Goal: Communication & Community: Answer question/provide support

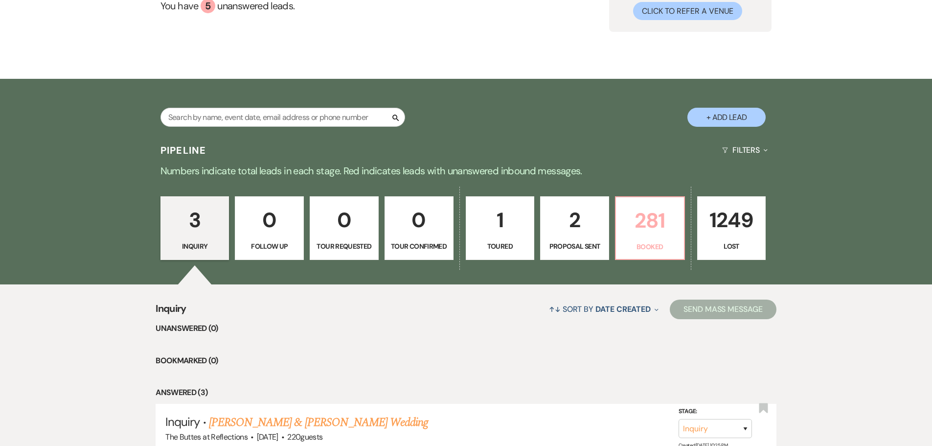
click at [658, 236] on p "281" at bounding box center [650, 220] width 56 height 33
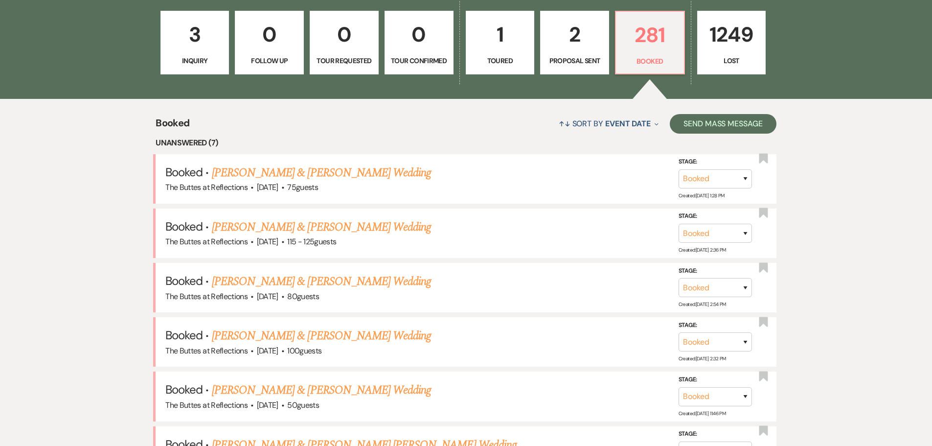
scroll to position [262, 0]
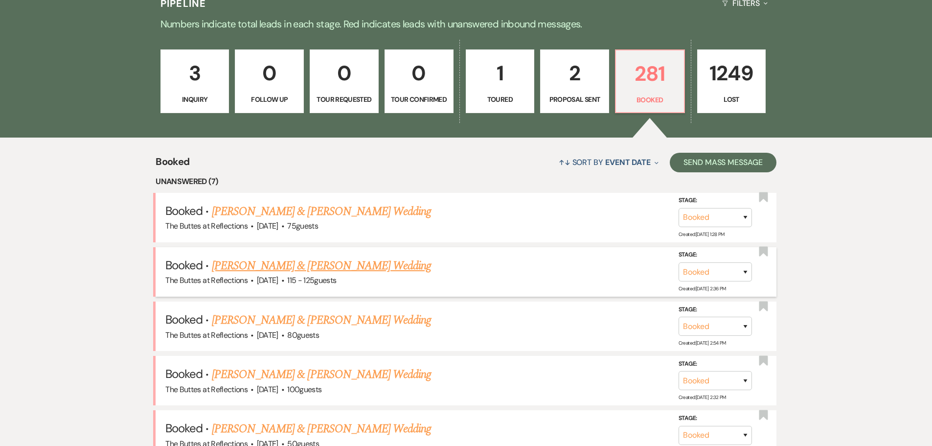
click at [251, 264] on link "[PERSON_NAME] & [PERSON_NAME] Wedding" at bounding box center [321, 266] width 219 height 18
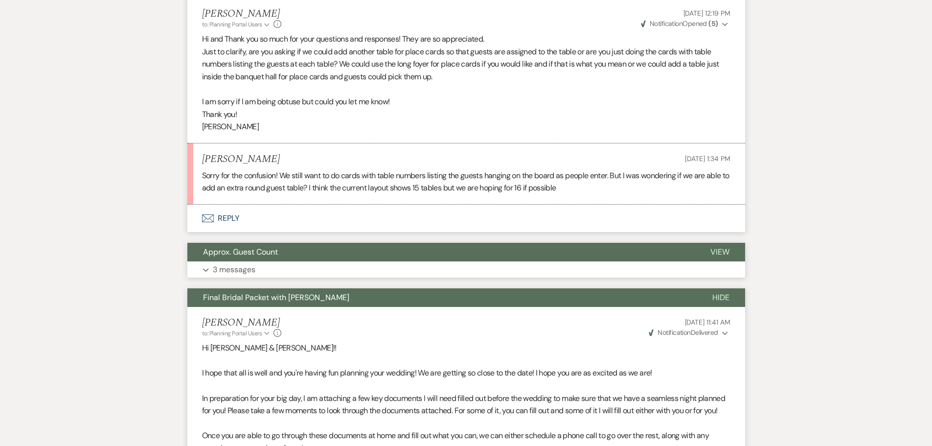
scroll to position [1288, 0]
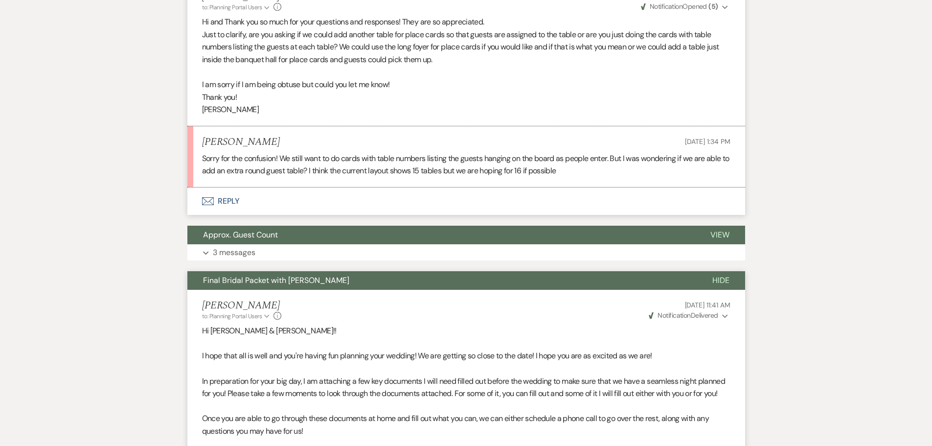
click at [209, 205] on use "button" at bounding box center [208, 201] width 12 height 8
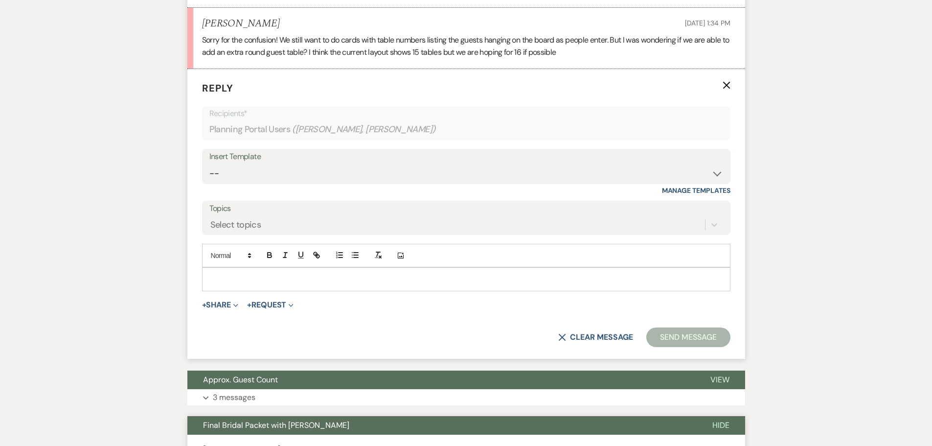
scroll to position [1409, 0]
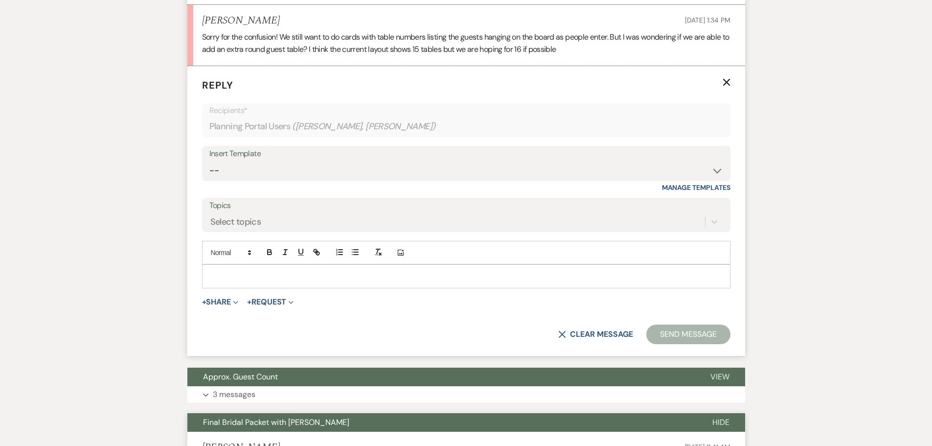
click at [217, 281] on p at bounding box center [466, 276] width 513 height 11
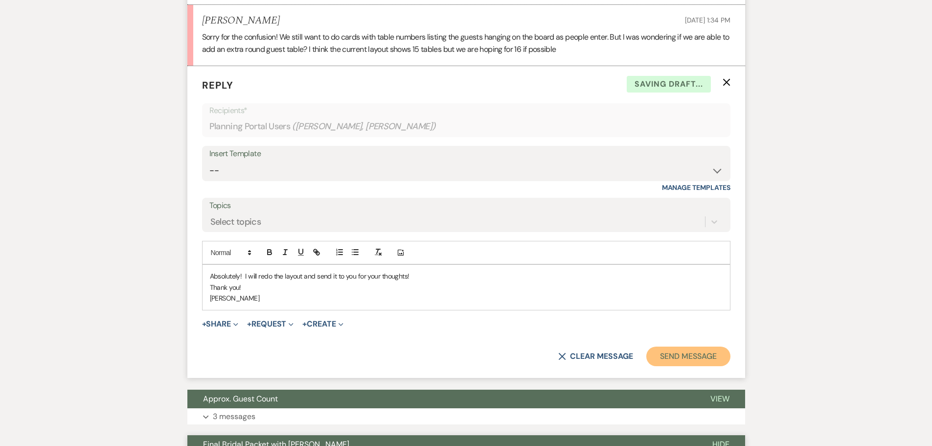
click at [670, 366] on button "Send Message" at bounding box center [688, 356] width 84 height 20
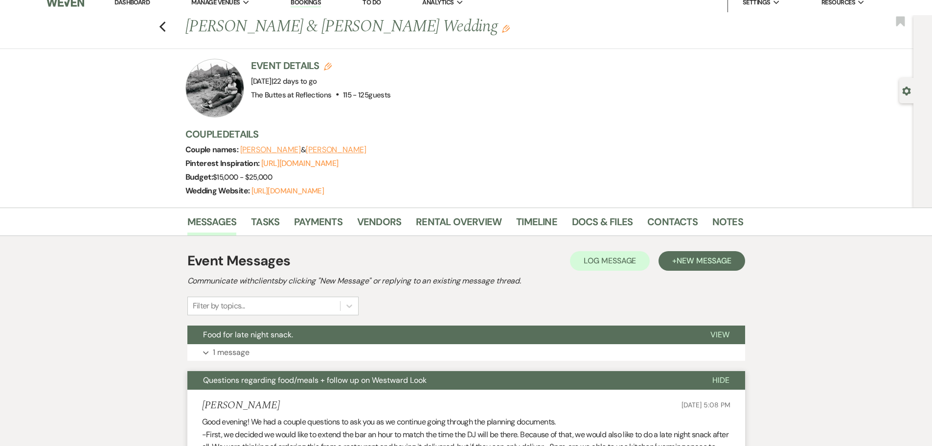
scroll to position [0, 0]
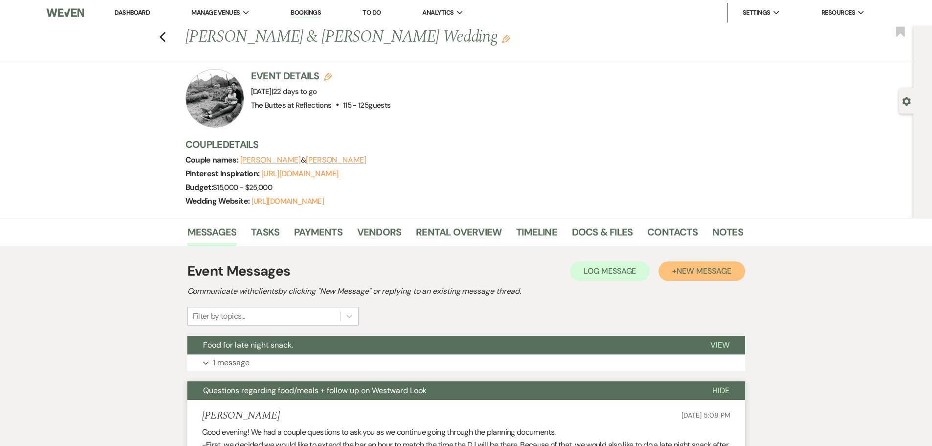
click at [699, 276] on span "New Message" at bounding box center [704, 271] width 54 height 10
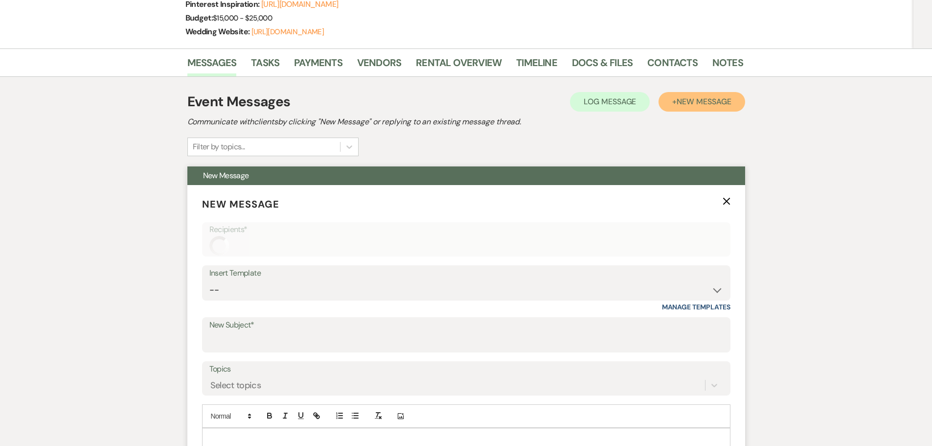
scroll to position [196, 0]
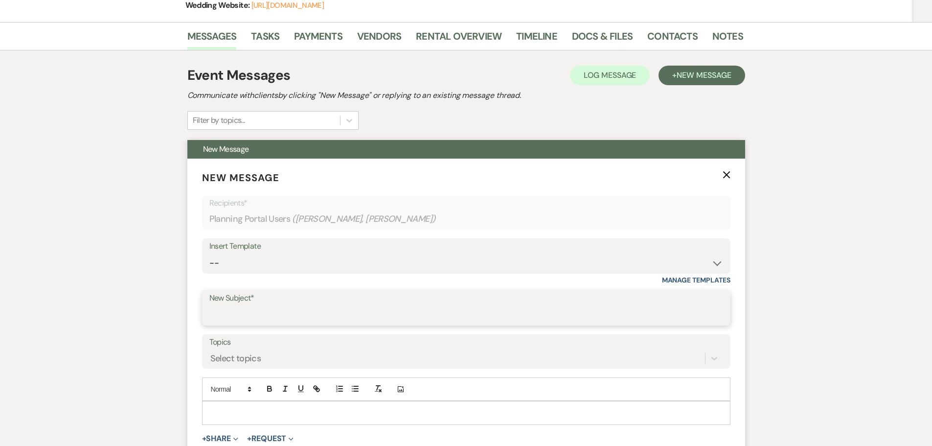
click at [228, 323] on input "New Subject*" at bounding box center [466, 314] width 514 height 19
type input "Revse"
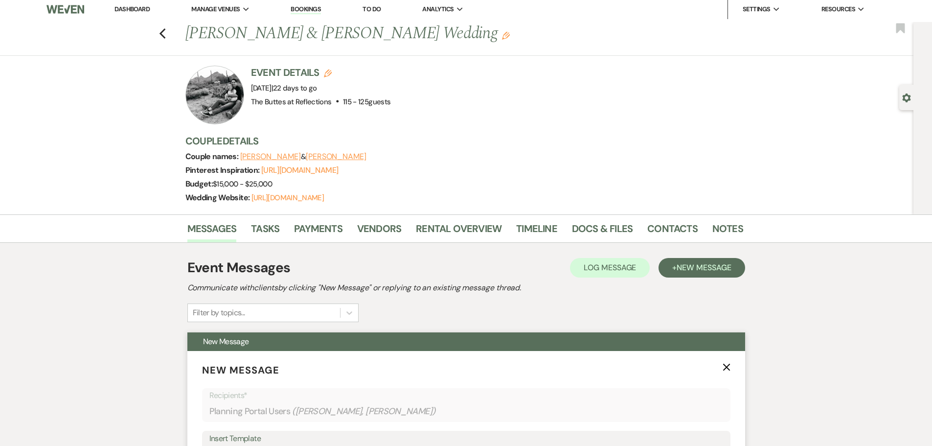
scroll to position [0, 0]
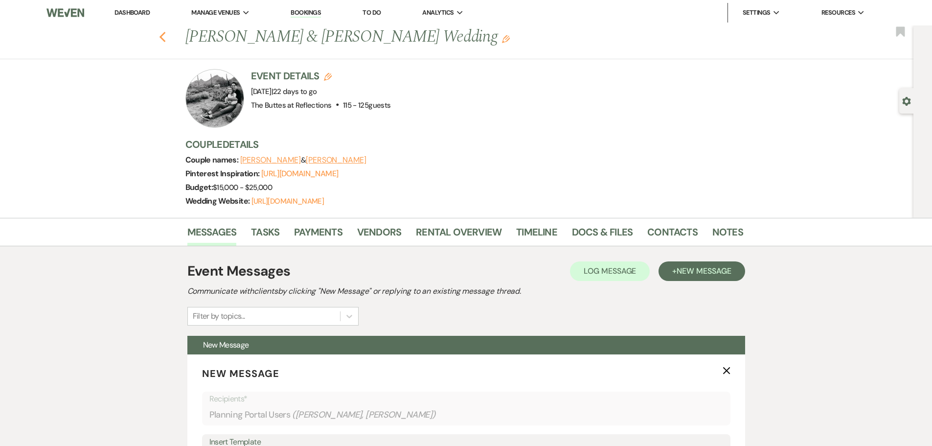
click at [165, 36] on use "button" at bounding box center [162, 37] width 6 height 11
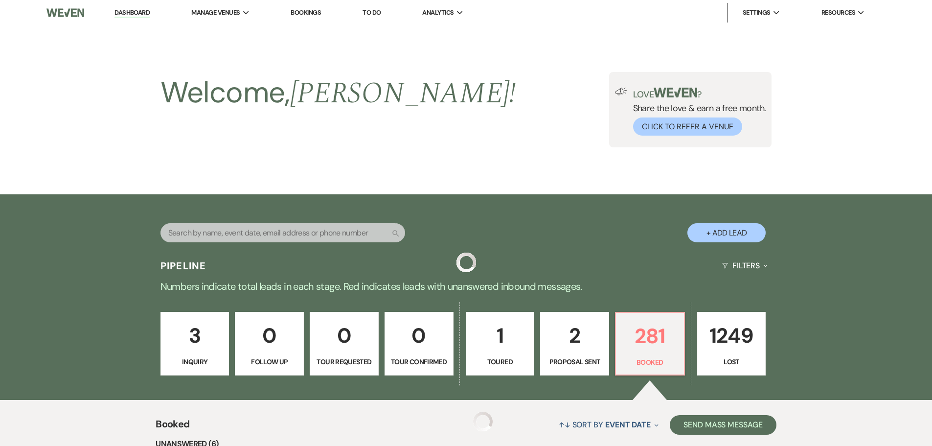
scroll to position [262, 0]
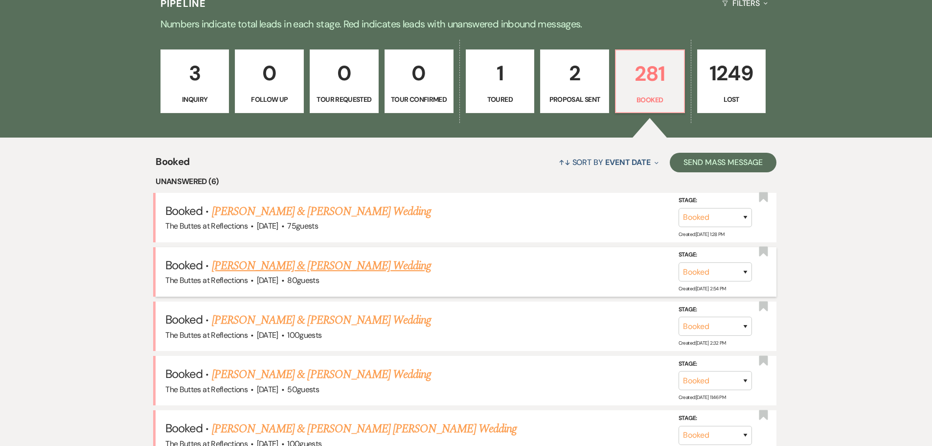
click at [237, 262] on link "[PERSON_NAME] & [PERSON_NAME] Wedding" at bounding box center [321, 266] width 219 height 18
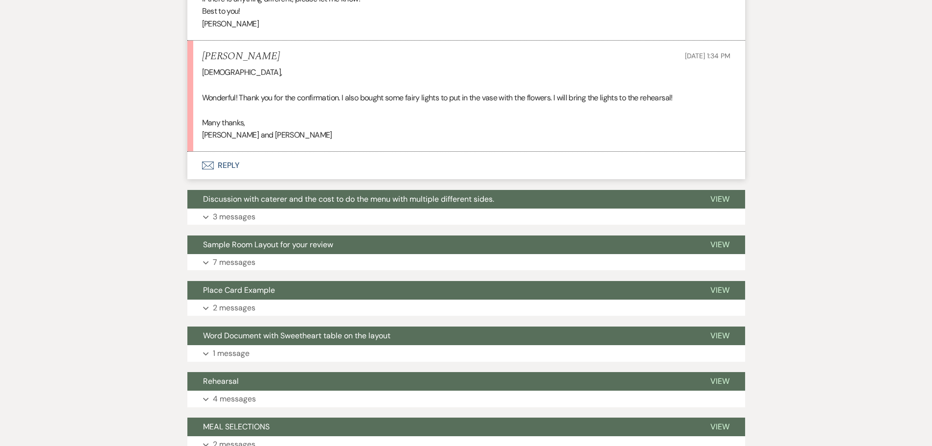
scroll to position [654, 0]
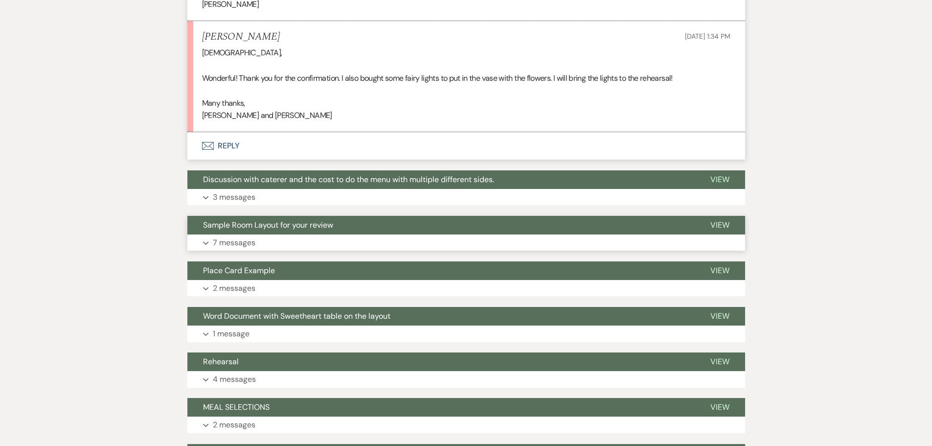
click at [230, 249] on p "7 messages" at bounding box center [234, 242] width 43 height 13
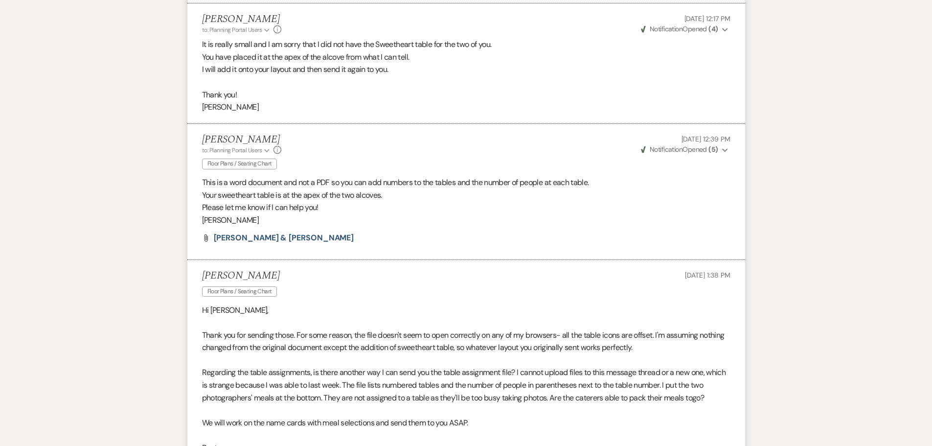
scroll to position [1241, 0]
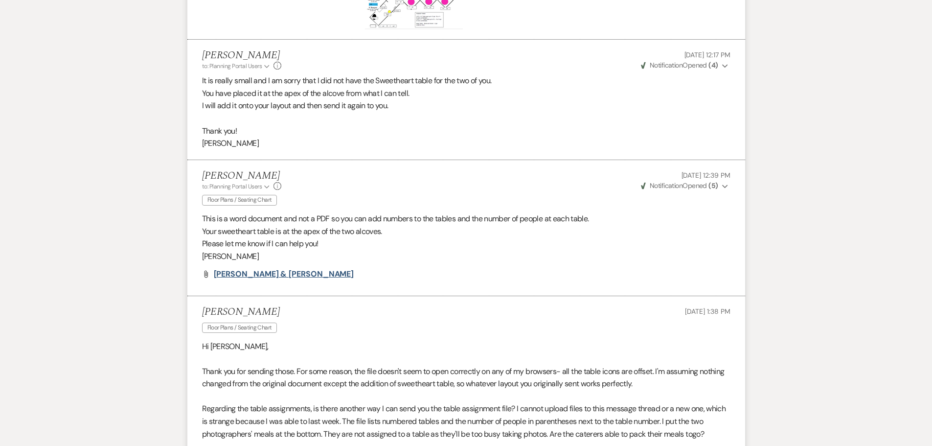
click at [239, 279] on span "Park, Audrey & Daniel Wall" at bounding box center [284, 274] width 140 height 10
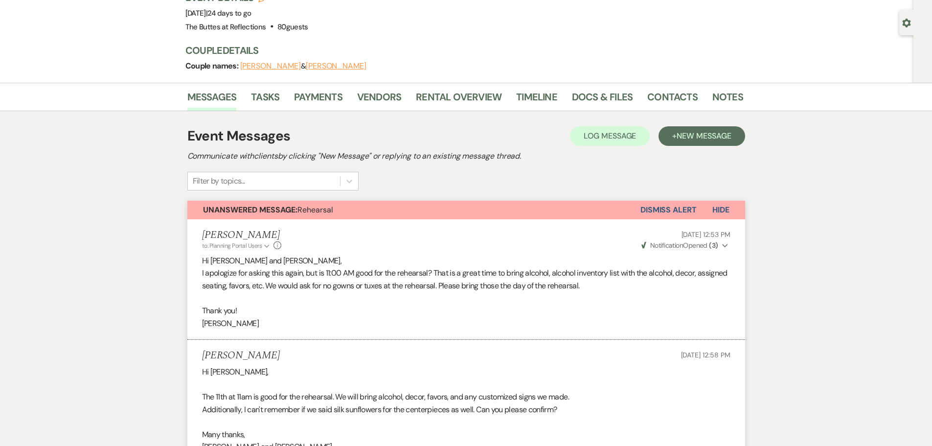
scroll to position [67, 0]
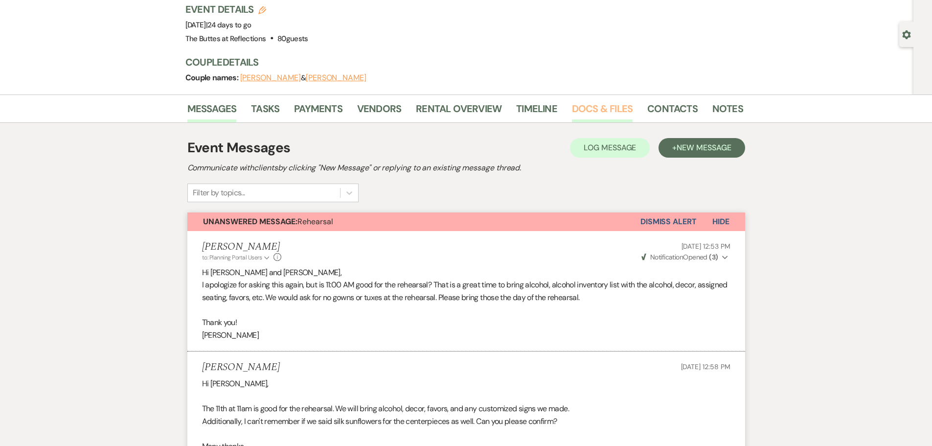
click at [592, 113] on link "Docs & Files" at bounding box center [602, 112] width 61 height 22
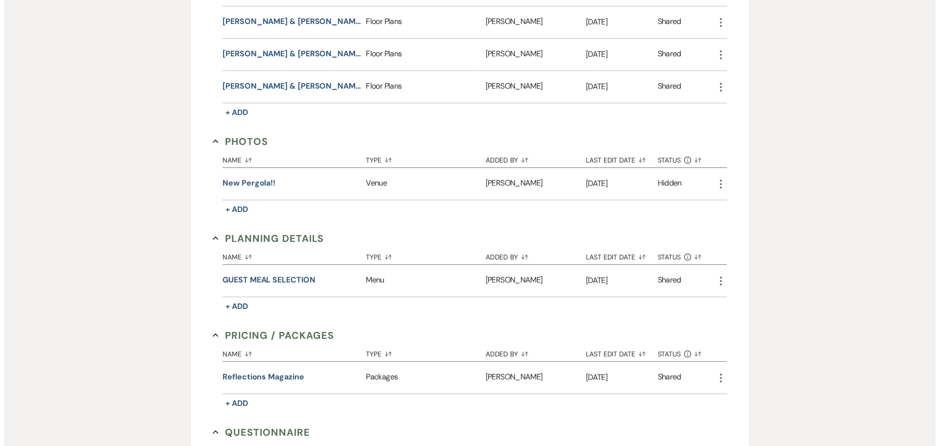
scroll to position [360, 0]
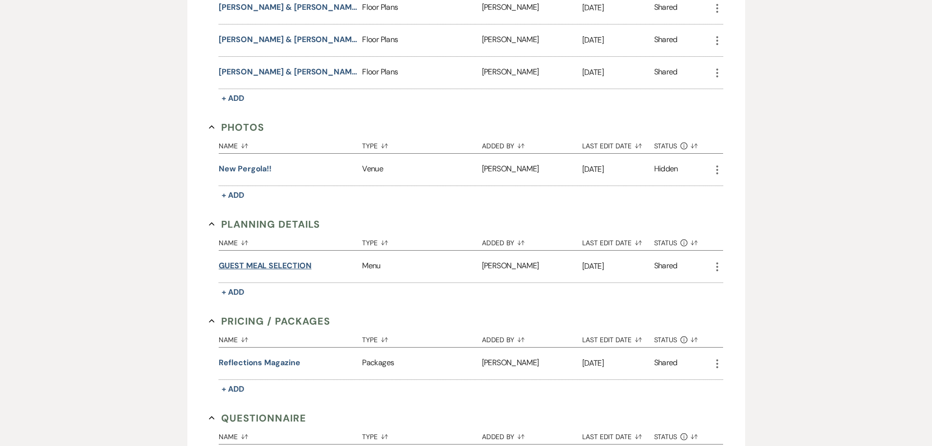
click at [230, 266] on button "GUEST MEAL SELECTION" at bounding box center [265, 266] width 92 height 12
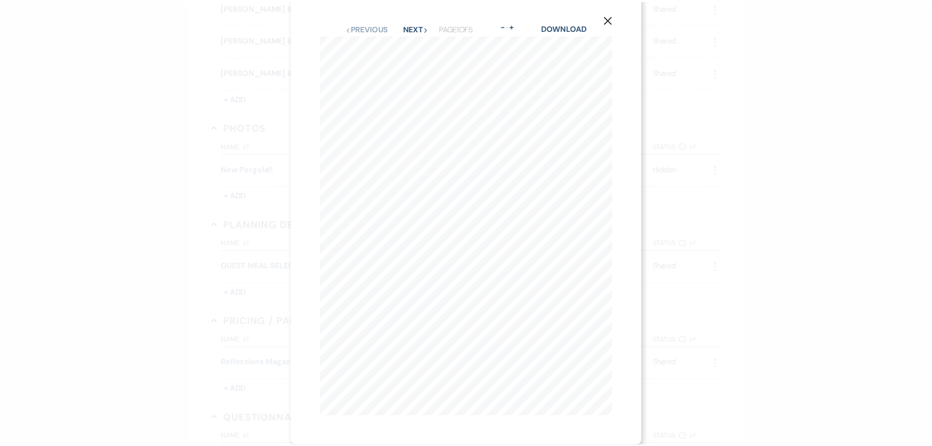
scroll to position [0, 0]
click at [564, 37] on link "Download" at bounding box center [568, 35] width 46 height 10
click at [199, 212] on div "X Previous Previous Next Next Page 1 of 5 - Zoom + Download Table 1 Name Salad …" at bounding box center [469, 223] width 939 height 446
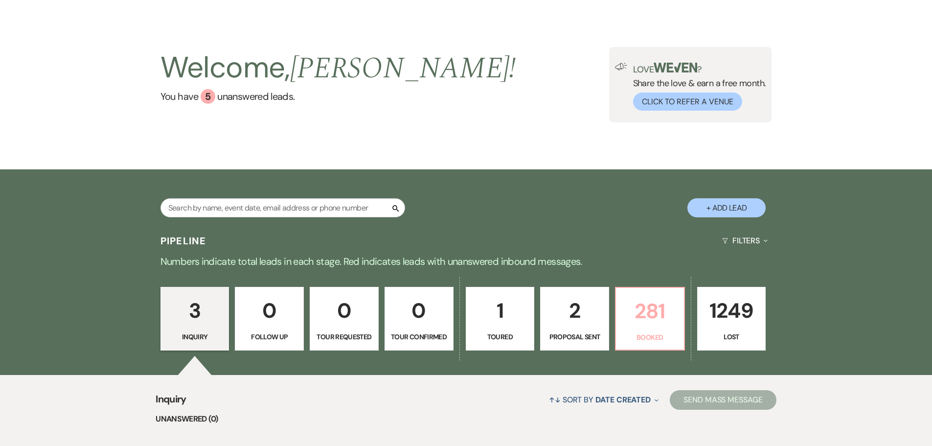
scroll to position [49, 0]
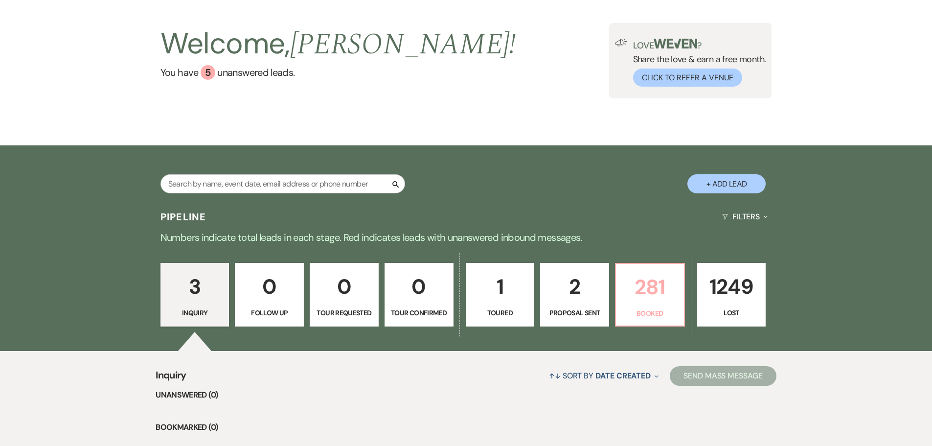
click at [650, 293] on p "281" at bounding box center [650, 287] width 56 height 33
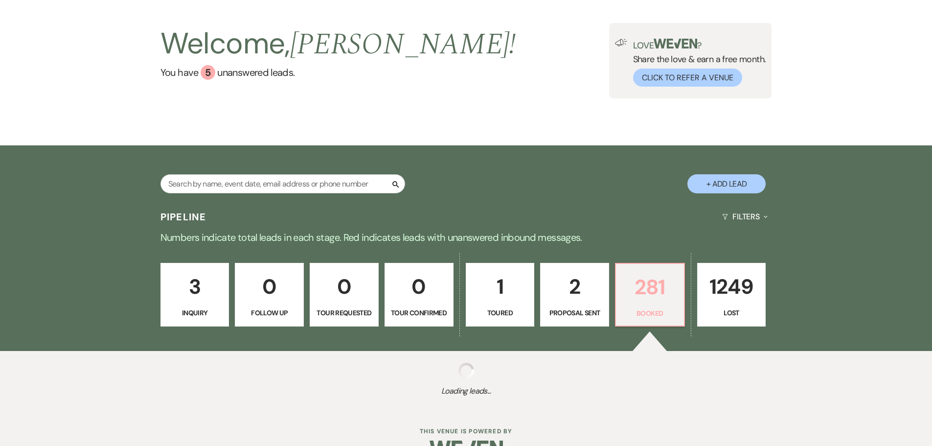
scroll to position [75, 0]
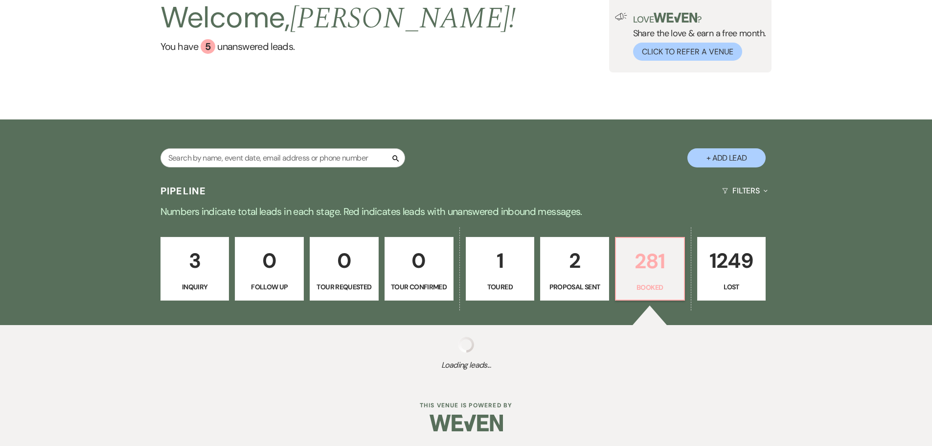
click at [645, 283] on p "Booked" at bounding box center [650, 287] width 56 height 11
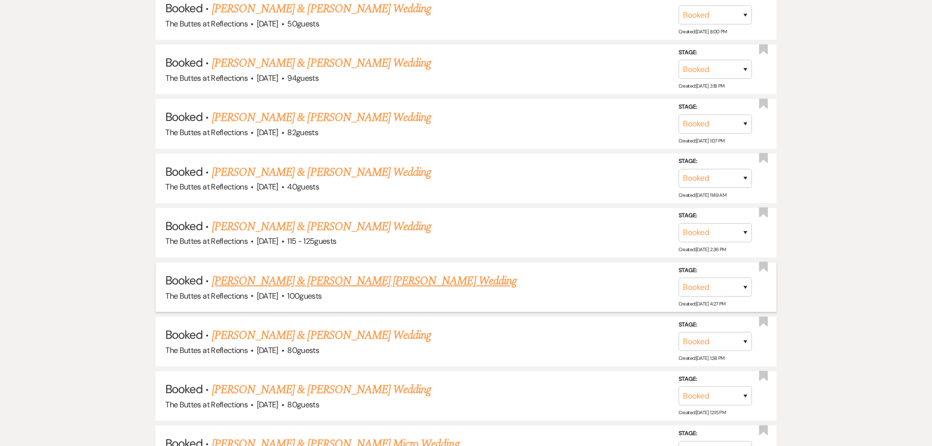
scroll to position [858, 0]
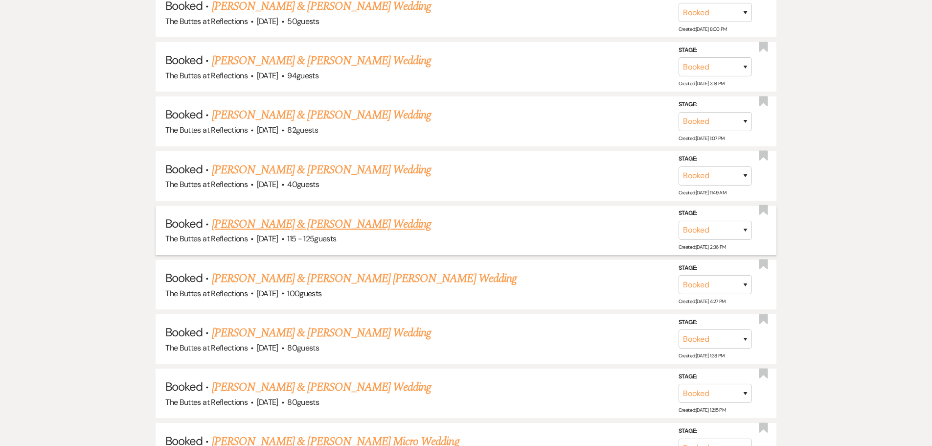
click at [284, 223] on link "[PERSON_NAME] & [PERSON_NAME] Wedding" at bounding box center [321, 224] width 219 height 18
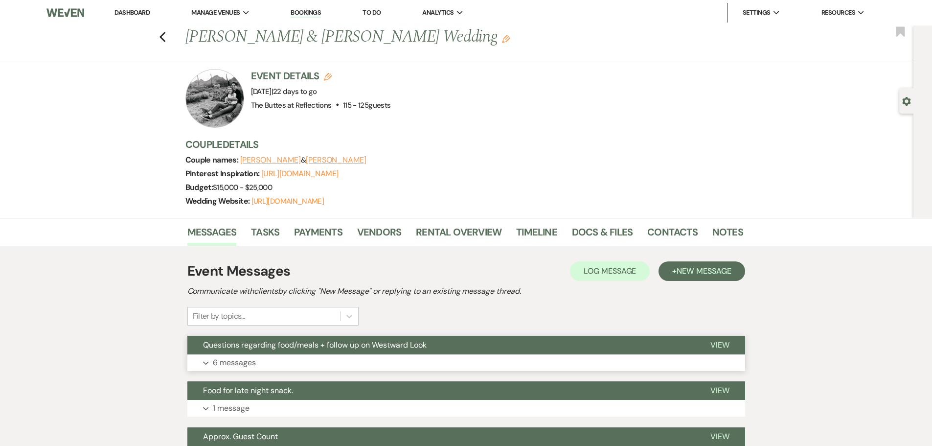
click at [299, 350] on span "Questions regarding food/meals + follow up on Westward Look" at bounding box center [315, 345] width 224 height 10
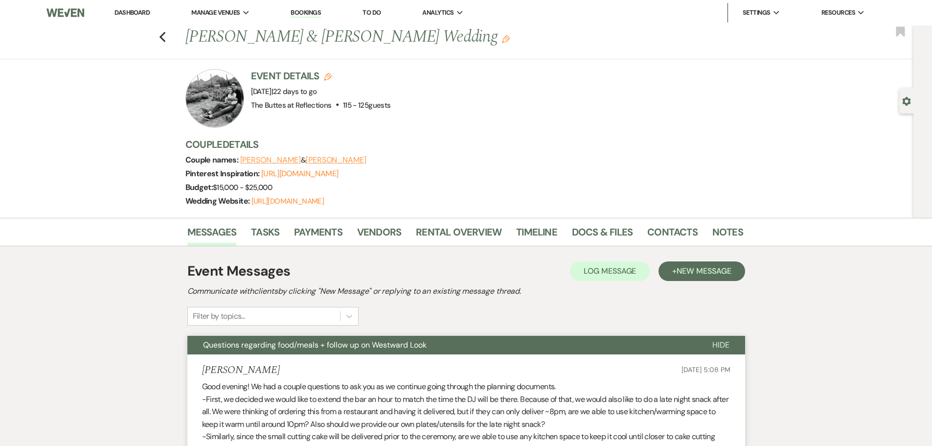
click at [299, 350] on span "Questions regarding food/meals + follow up on Westward Look" at bounding box center [315, 345] width 224 height 10
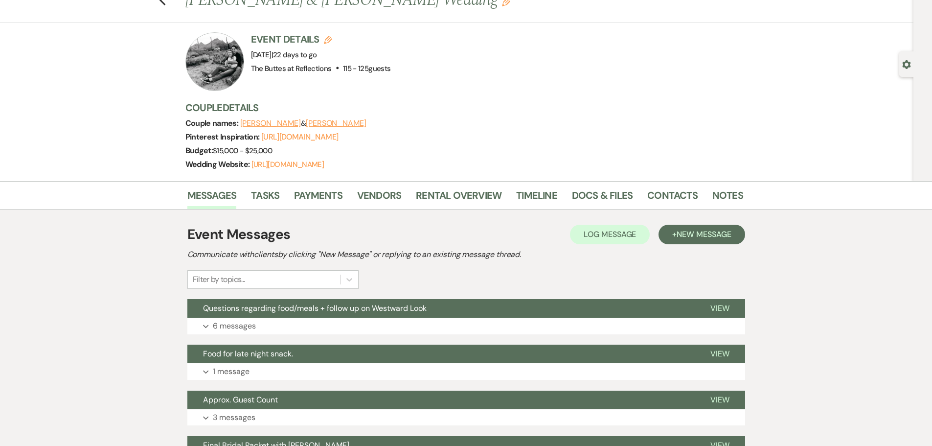
scroll to position [98, 0]
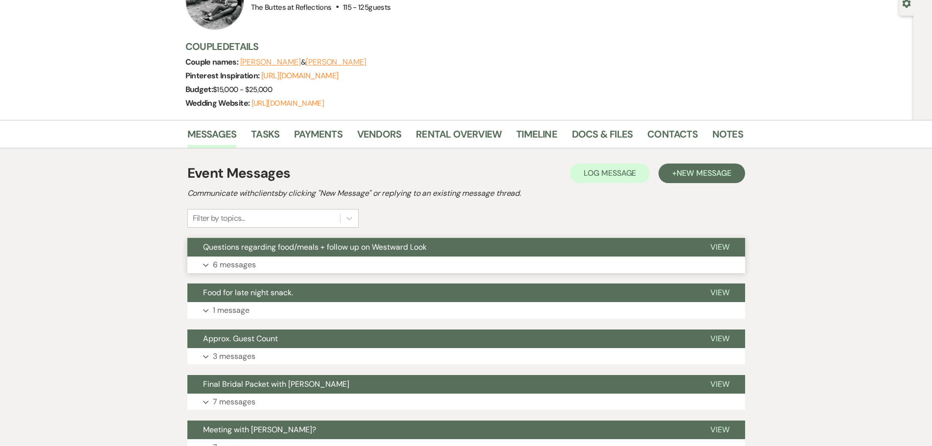
click at [242, 271] on p "6 messages" at bounding box center [234, 264] width 43 height 13
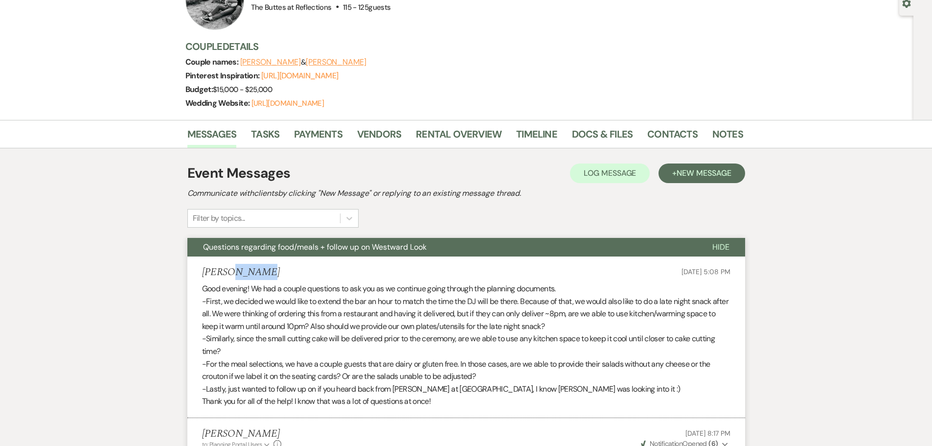
click at [242, 273] on li "[PERSON_NAME] [DATE] 5:08 PM Good evening! We had a couple questions to ask you…" at bounding box center [466, 336] width 558 height 161
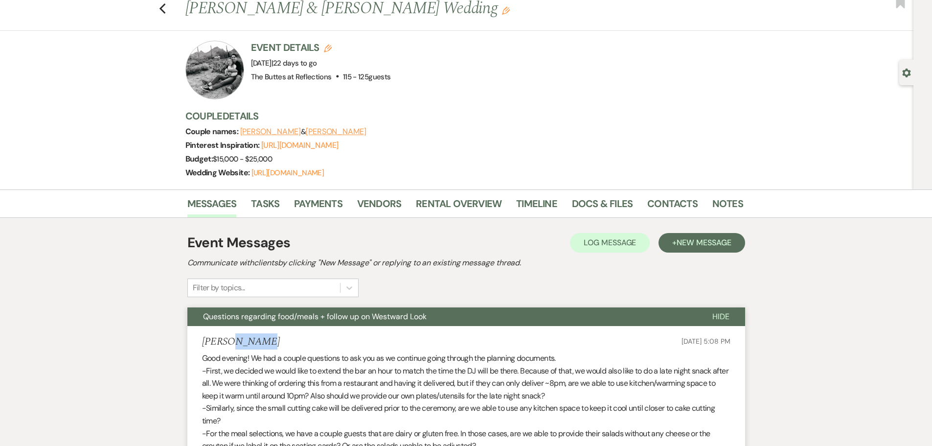
scroll to position [0, 0]
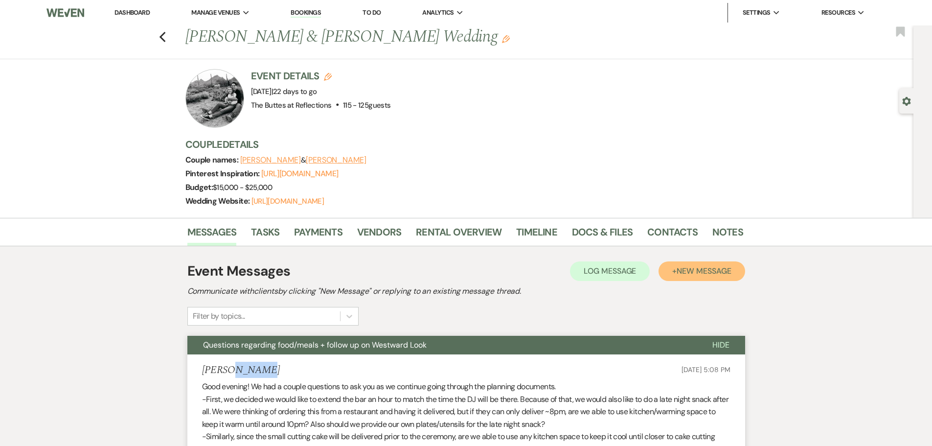
click at [690, 276] on span "New Message" at bounding box center [704, 271] width 54 height 10
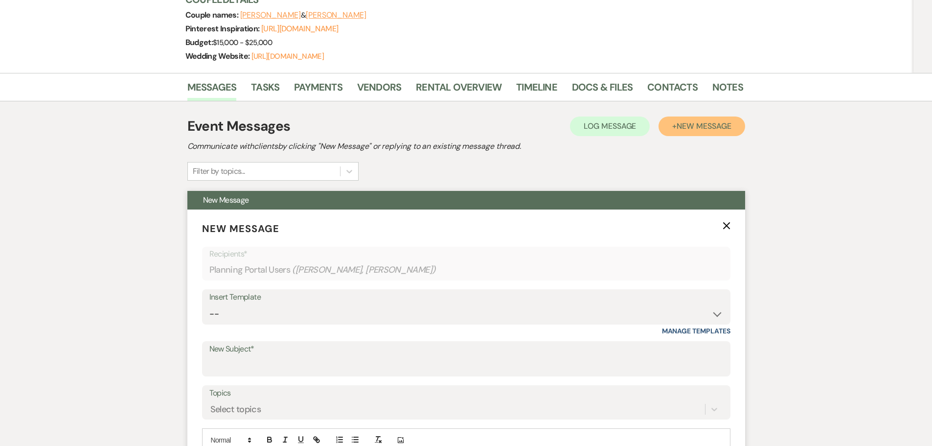
scroll to position [196, 0]
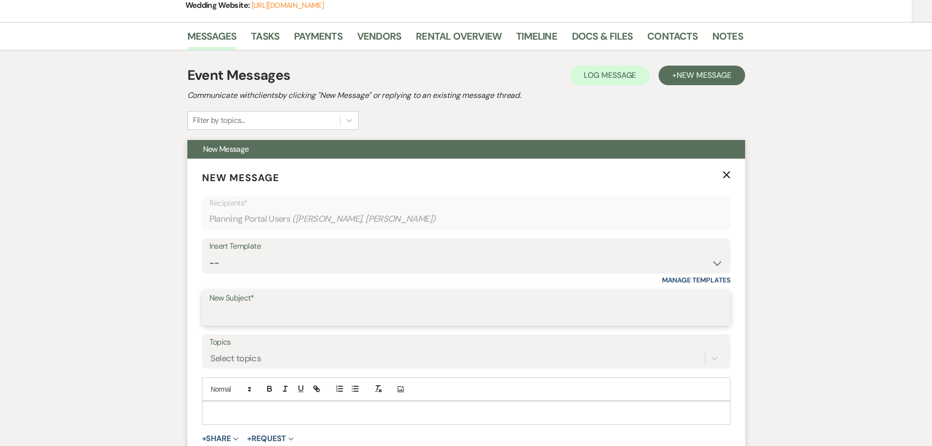
click at [221, 319] on input "New Subject*" at bounding box center [466, 314] width 514 height 19
type input "REVISED ROOM LAYOUT ON [DATE]"
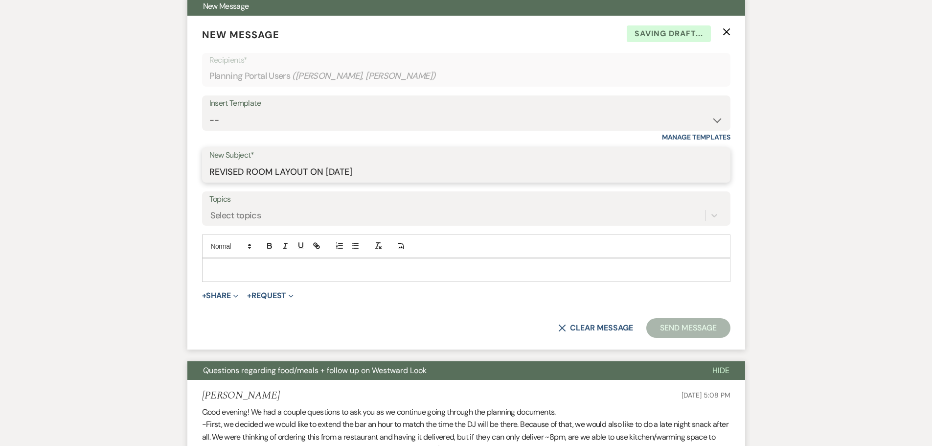
scroll to position [342, 0]
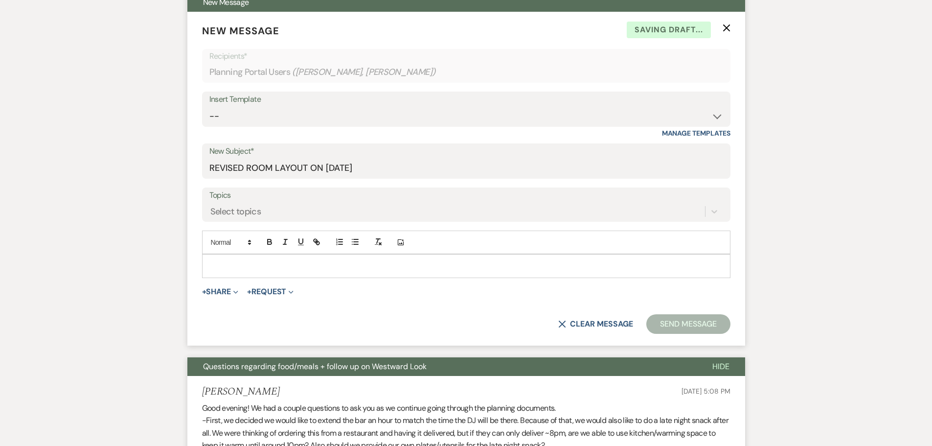
click at [218, 271] on p at bounding box center [466, 265] width 513 height 11
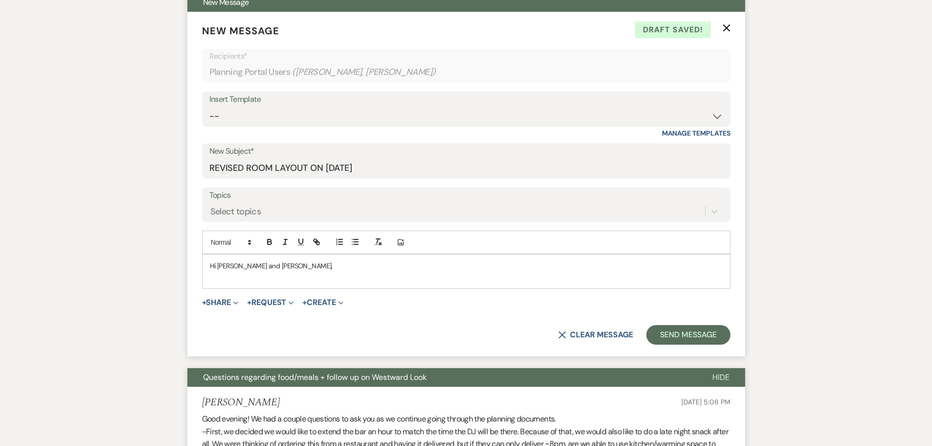
click at [236, 271] on p "Hi [PERSON_NAME] and [PERSON_NAME]," at bounding box center [466, 265] width 513 height 11
click at [279, 271] on p "Hi [PERSON_NAME] and [PERSON_NAME]," at bounding box center [466, 265] width 513 height 11
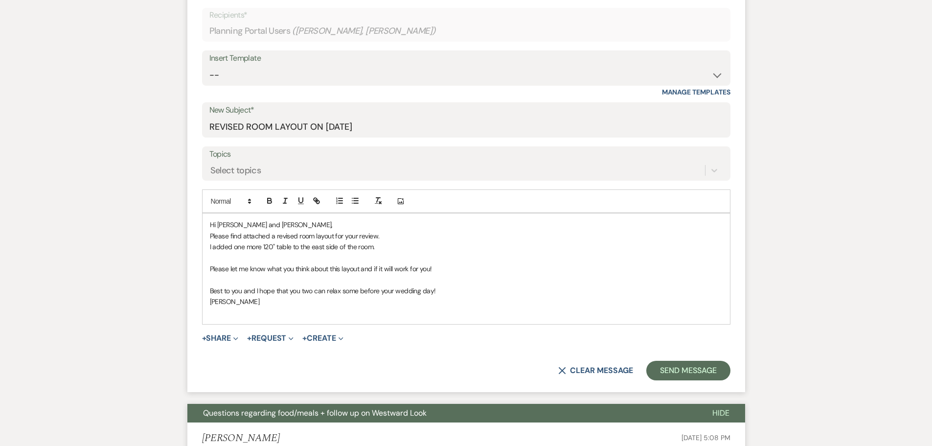
scroll to position [440, 0]
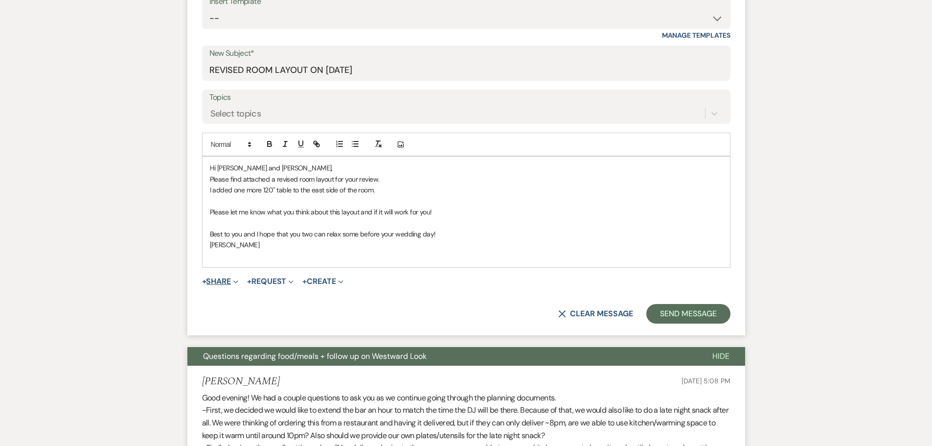
click at [220, 285] on button "+ Share Expand" at bounding box center [220, 281] width 37 height 8
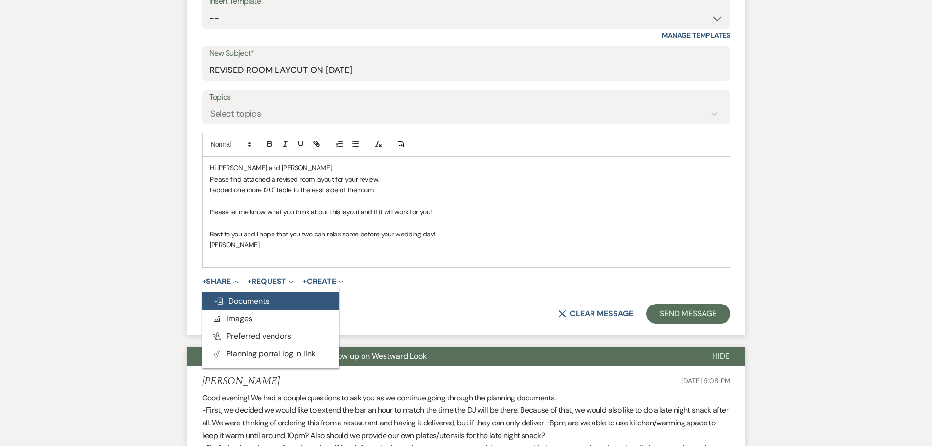
click at [232, 306] on span "Doc Upload Documents" at bounding box center [242, 301] width 56 height 10
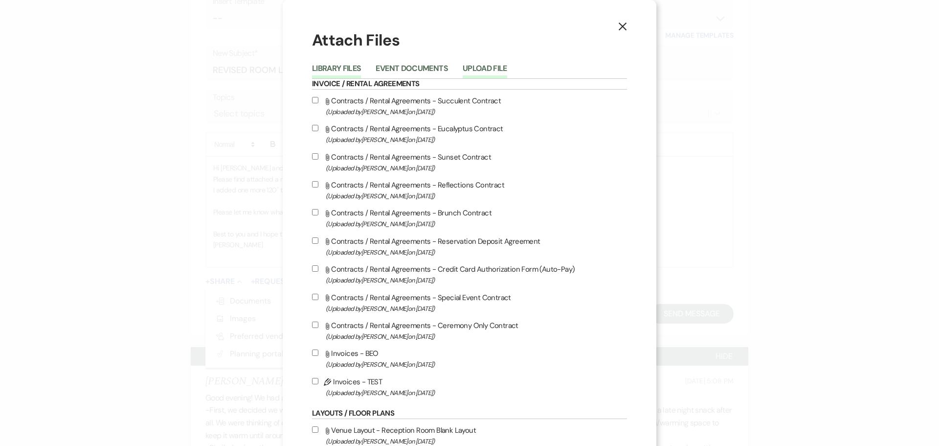
click at [480, 68] on button "Upload File" at bounding box center [485, 72] width 45 height 14
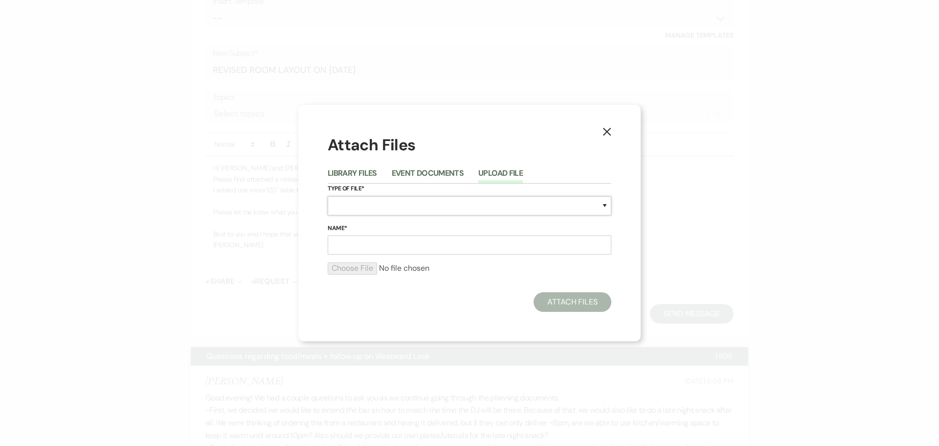
click at [357, 208] on select "Special Event Insurance Vendor Certificate of Insurance Contracts / Rental Agre…" at bounding box center [470, 205] width 284 height 19
select select "24"
click at [328, 196] on select "Special Event Insurance Vendor Certificate of Insurance Contracts / Rental Agre…" at bounding box center [470, 205] width 284 height 19
click at [347, 247] on input "Name*" at bounding box center [470, 244] width 284 height 19
type input "[PERSON_NAME]"
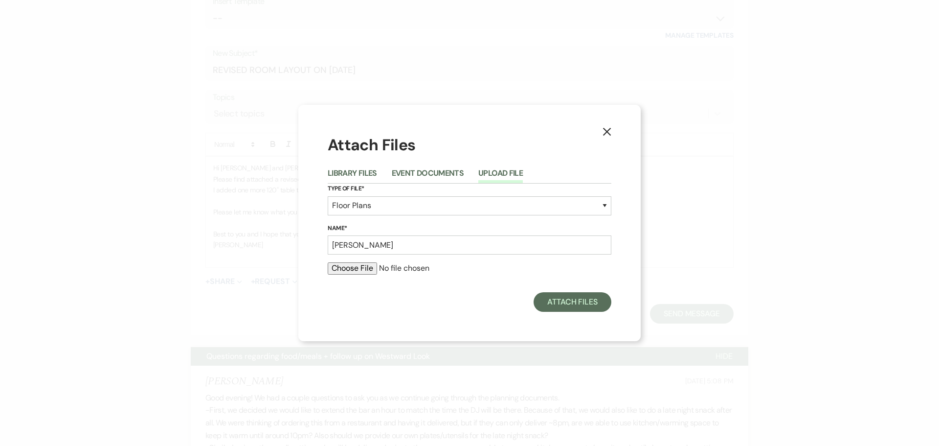
click at [353, 268] on input "file" at bounding box center [470, 268] width 284 height 12
type input "C:\fakepath\[PERSON_NAME] [DATE] Room Layout Revised.doc"
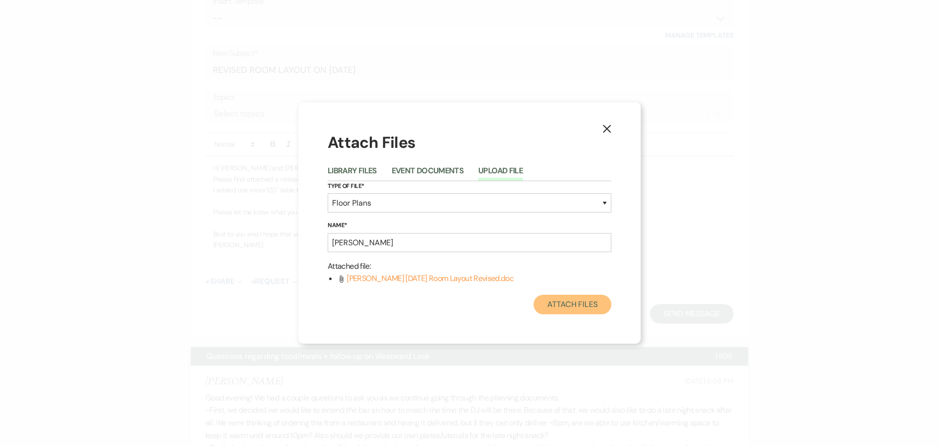
click at [556, 301] on button "Attach Files" at bounding box center [573, 305] width 78 height 20
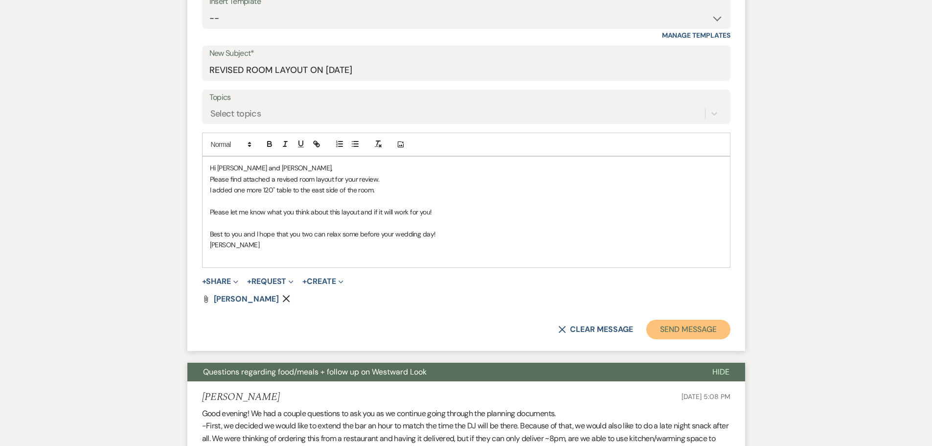
click at [669, 338] on button "Send Message" at bounding box center [688, 330] width 84 height 20
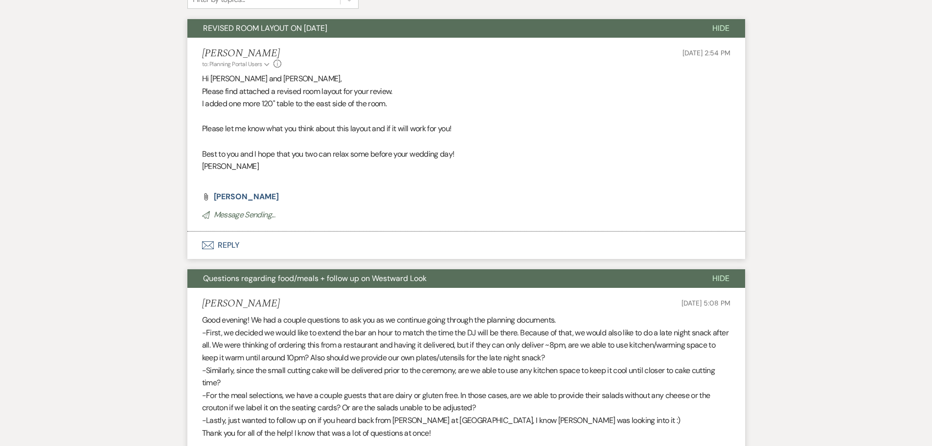
scroll to position [370, 0]
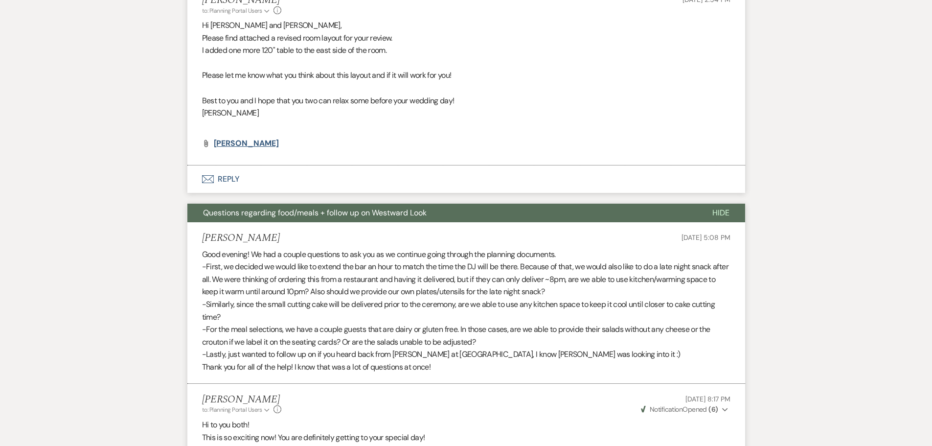
click at [238, 148] on span "[PERSON_NAME]" at bounding box center [246, 143] width 65 height 10
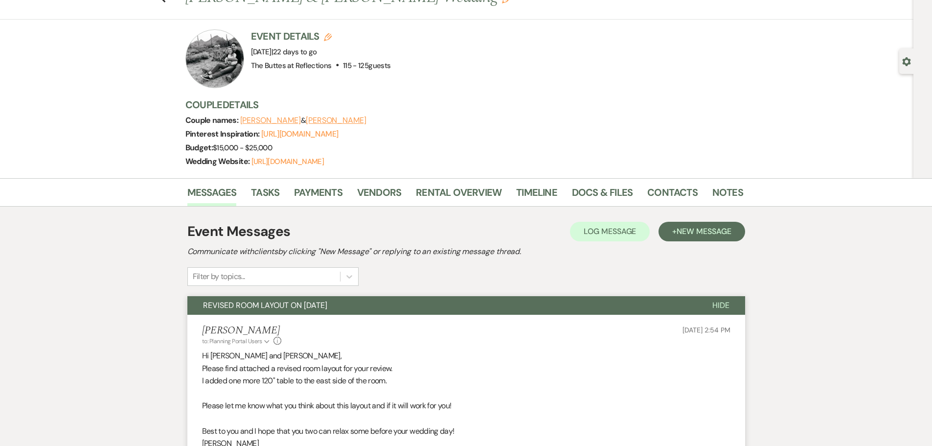
scroll to position [0, 0]
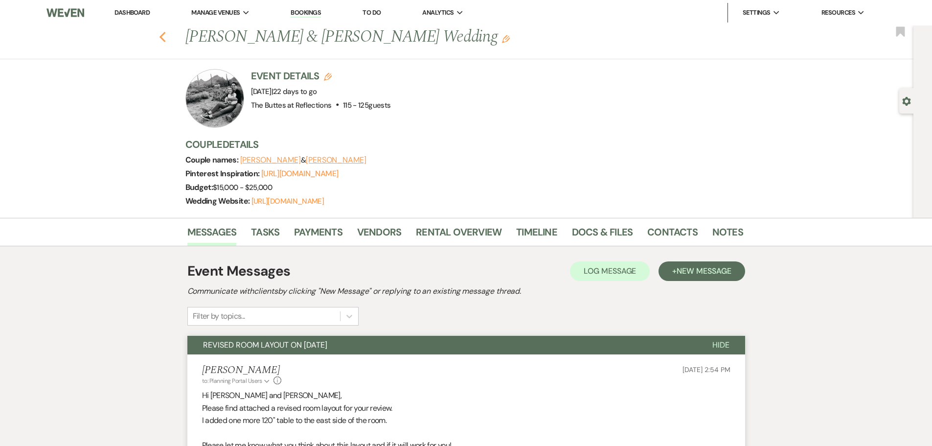
click at [166, 38] on icon "Previous" at bounding box center [162, 37] width 7 height 12
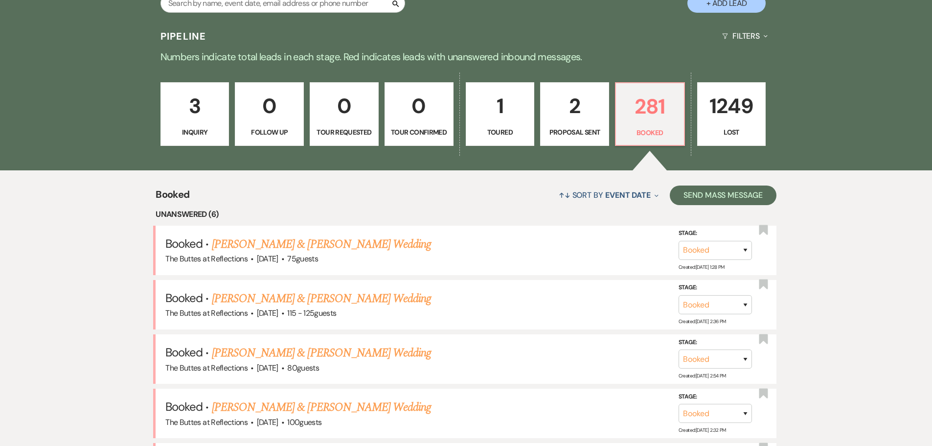
scroll to position [227, 0]
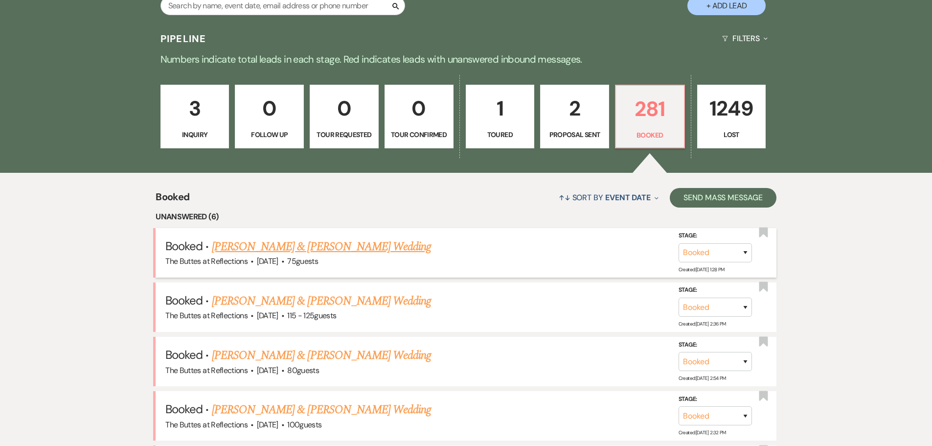
click at [299, 245] on link "[PERSON_NAME] & [PERSON_NAME] Wedding" at bounding box center [321, 247] width 219 height 18
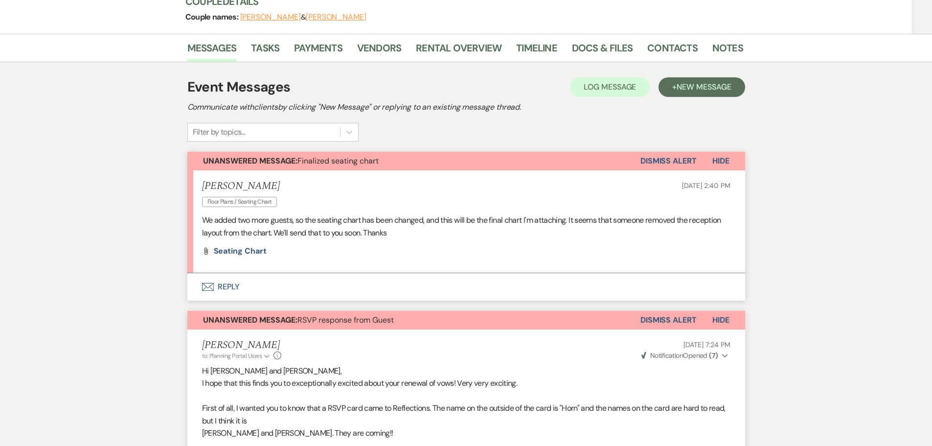
scroll to position [196, 0]
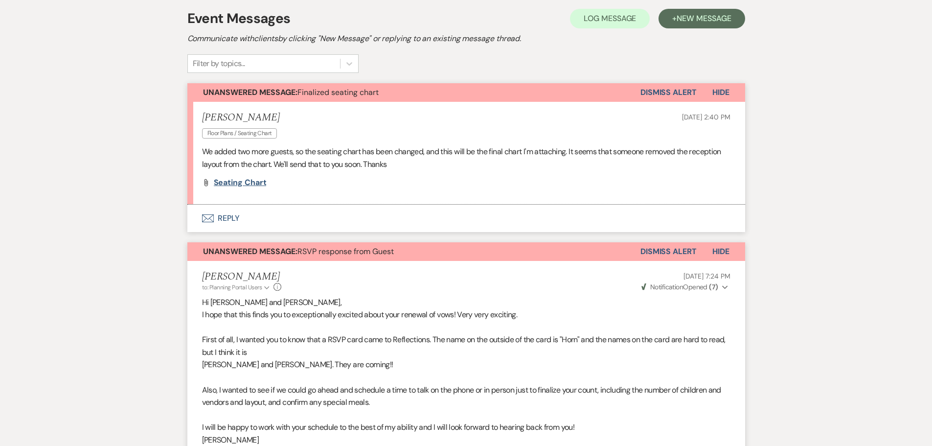
click at [222, 180] on span "Seating chart" at bounding box center [240, 182] width 53 height 10
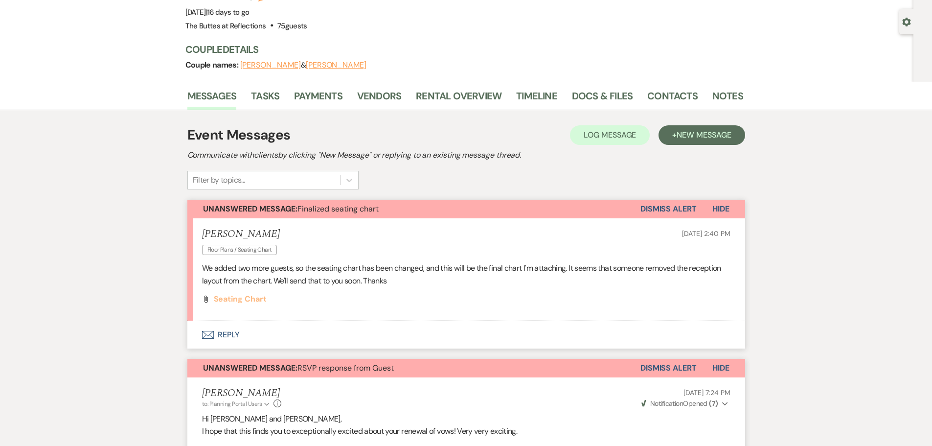
scroll to position [0, 0]
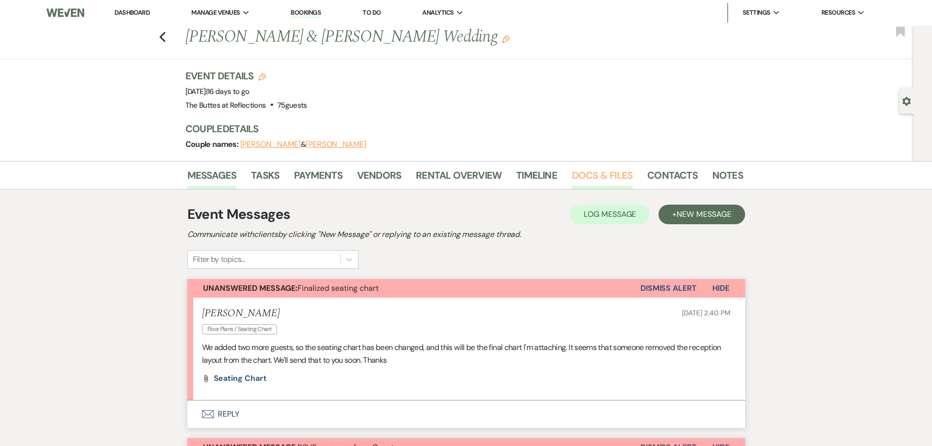
click at [600, 174] on link "Docs & Files" at bounding box center [602, 178] width 61 height 22
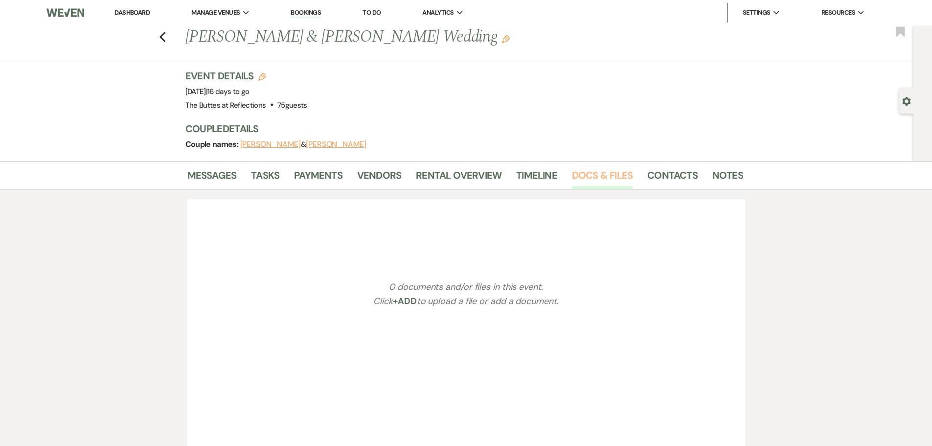
click at [600, 174] on link "Docs & Files" at bounding box center [602, 178] width 61 height 22
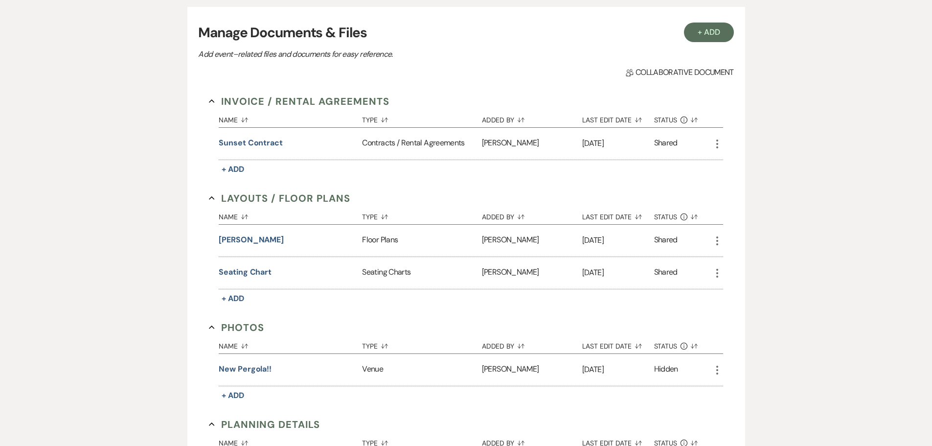
scroll to position [196, 0]
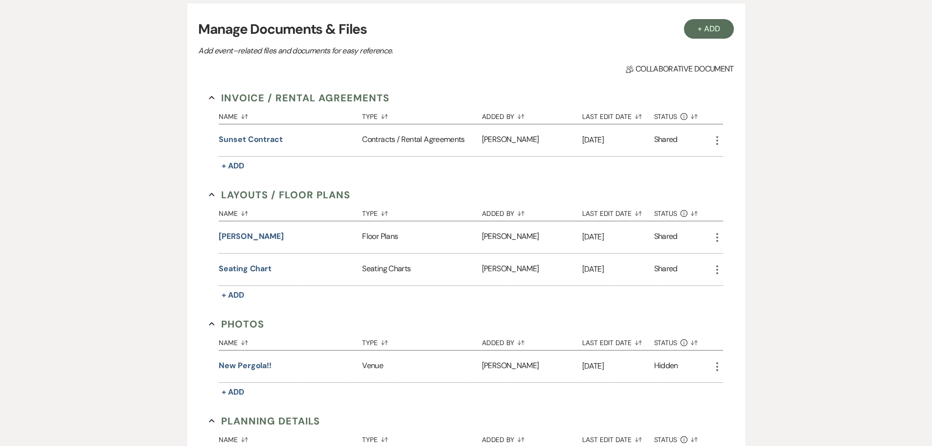
click at [283, 194] on button "Layouts / Floor Plans Collapse" at bounding box center [279, 194] width 141 height 15
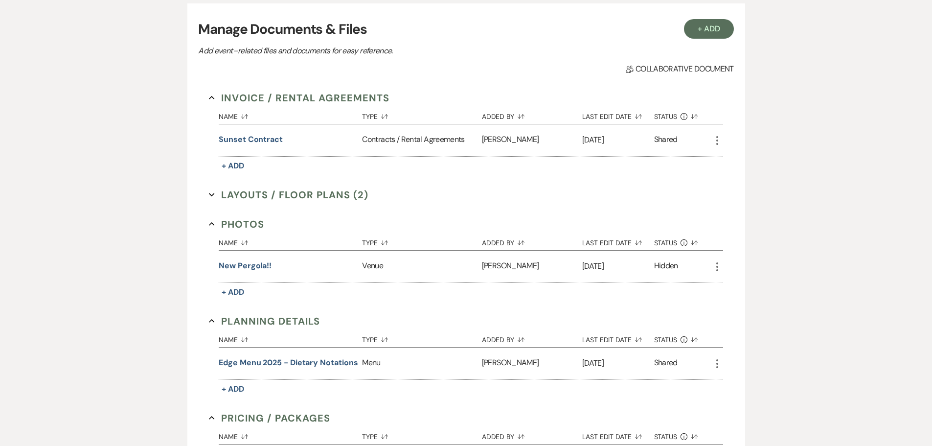
click at [283, 194] on button "Layouts / Floor Plans (2) Expand" at bounding box center [289, 194] width 160 height 15
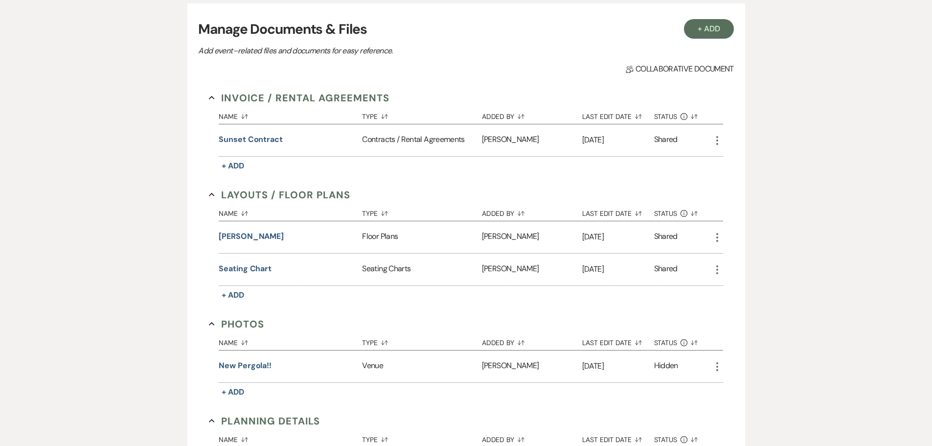
click at [285, 197] on button "Layouts / Floor Plans Collapse" at bounding box center [279, 194] width 141 height 15
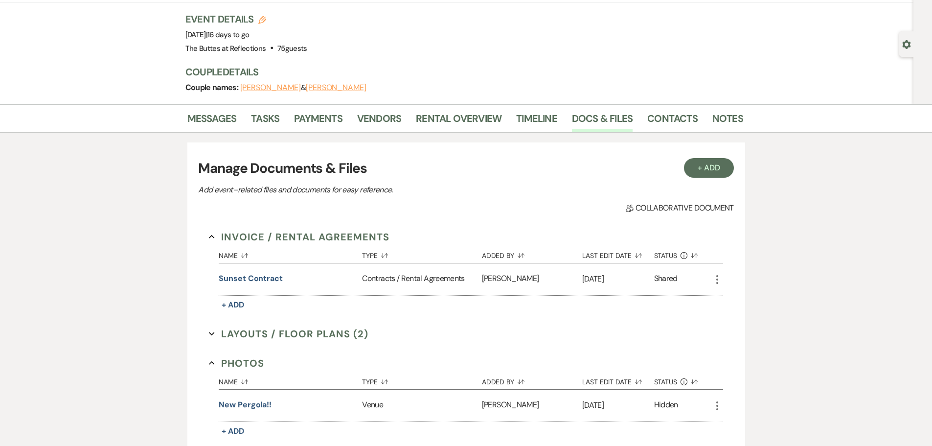
scroll to position [0, 0]
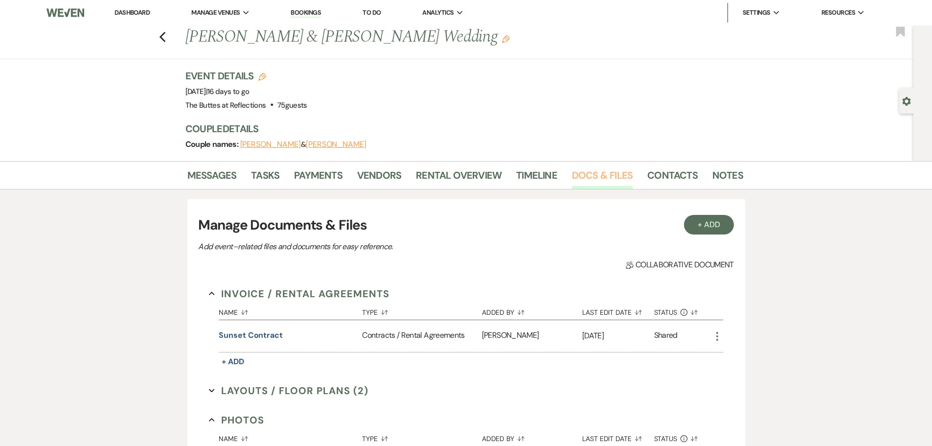
click at [584, 174] on link "Docs & Files" at bounding box center [602, 178] width 61 height 22
click at [584, 173] on link "Docs & Files" at bounding box center [602, 178] width 61 height 22
click at [589, 172] on link "Docs & Files" at bounding box center [602, 178] width 61 height 22
click at [716, 225] on button "+ Add" at bounding box center [709, 225] width 50 height 20
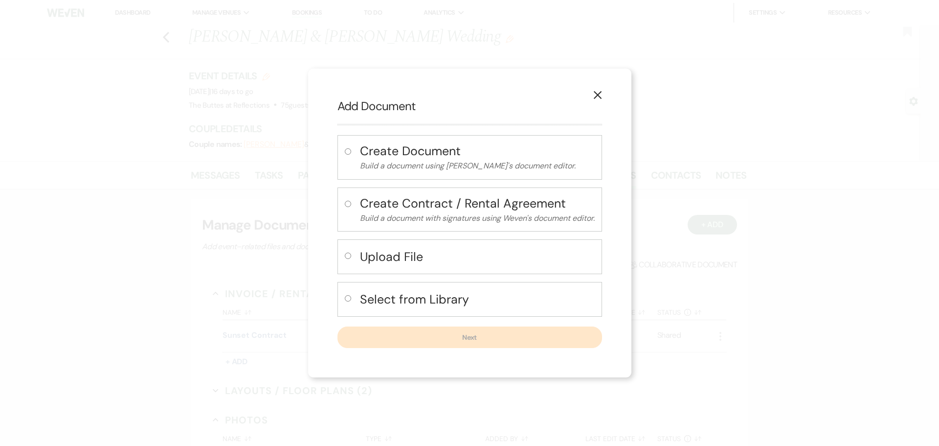
click at [600, 93] on icon "X" at bounding box center [598, 95] width 9 height 9
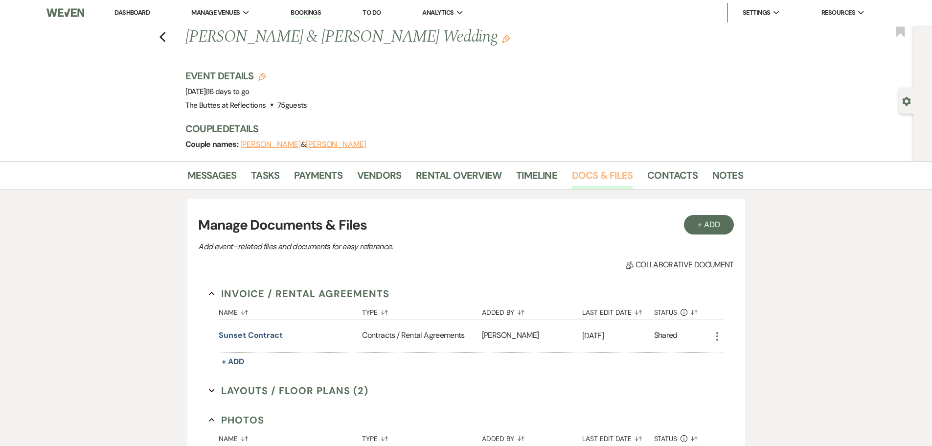
click at [600, 175] on link "Docs & Files" at bounding box center [602, 178] width 61 height 22
click at [700, 227] on button "+ Add" at bounding box center [709, 225] width 50 height 20
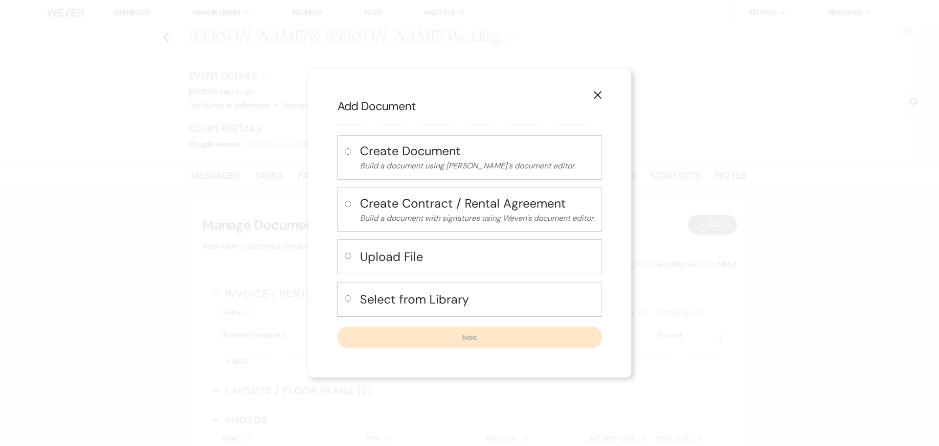
click at [601, 88] on button "X" at bounding box center [598, 94] width 15 height 17
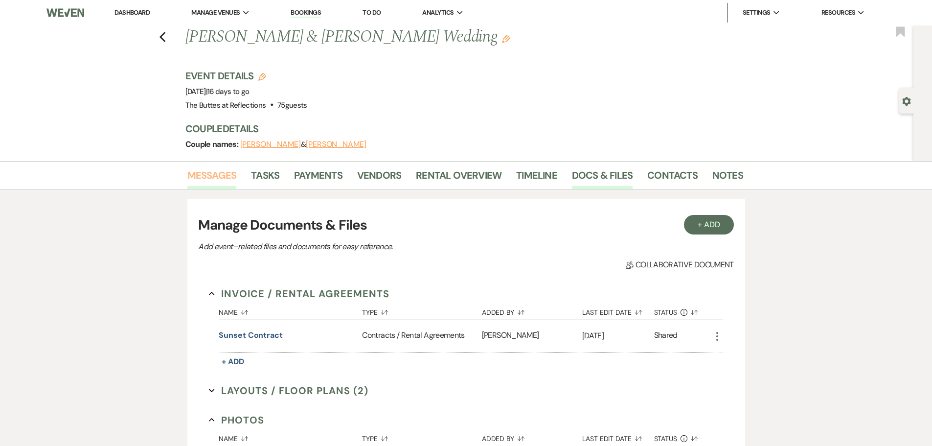
click at [220, 172] on link "Messages" at bounding box center [211, 178] width 49 height 22
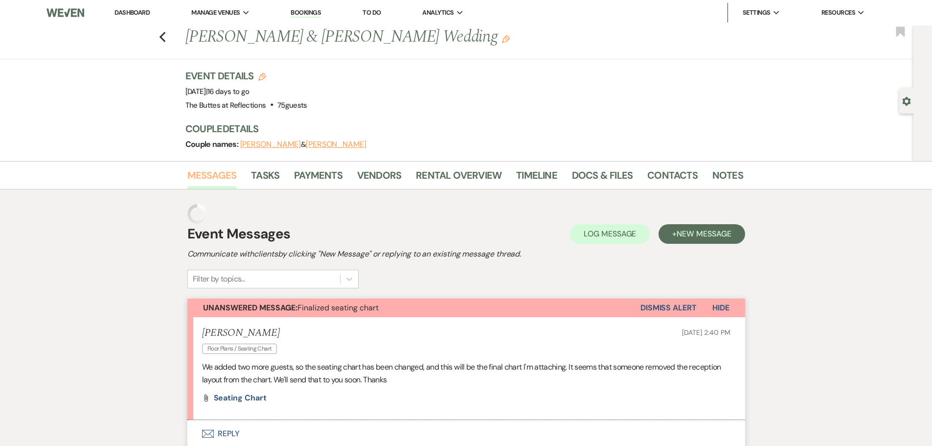
click at [220, 172] on link "Messages" at bounding box center [211, 178] width 49 height 22
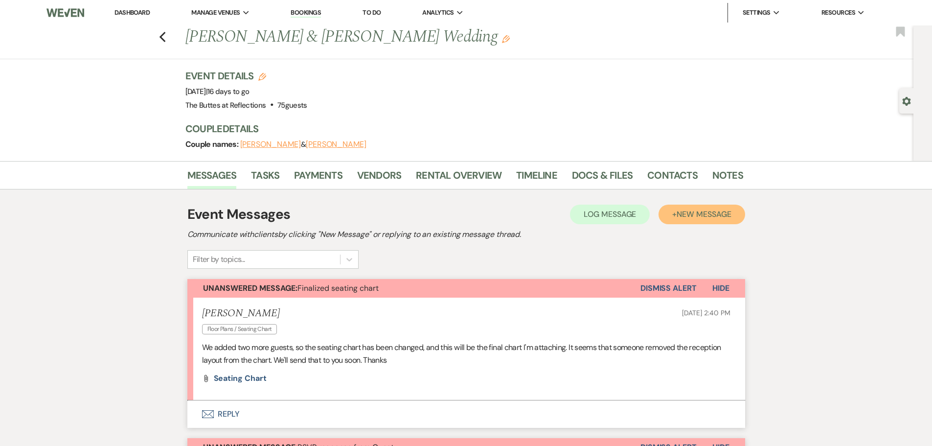
click at [679, 215] on span "New Message" at bounding box center [704, 214] width 54 height 10
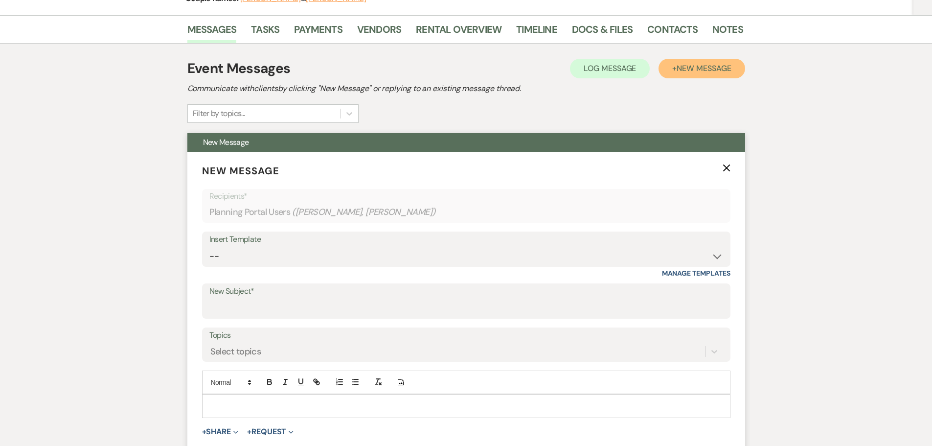
scroll to position [147, 0]
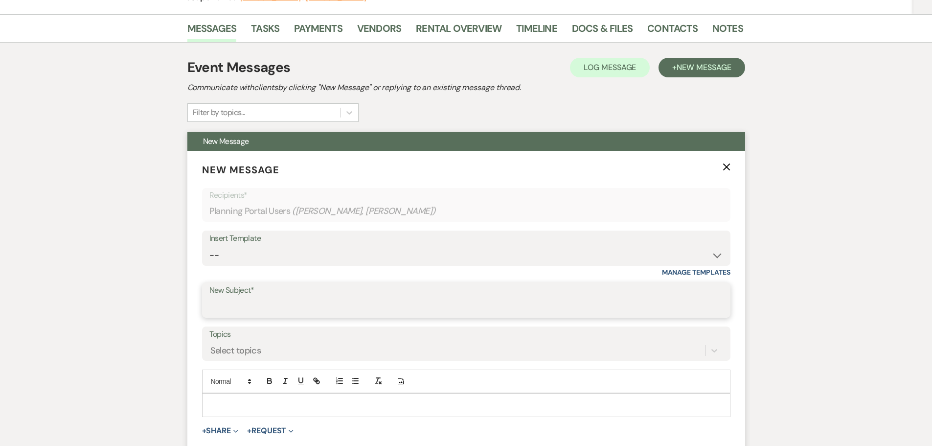
click at [212, 302] on input "New Subject*" at bounding box center [466, 306] width 514 height 19
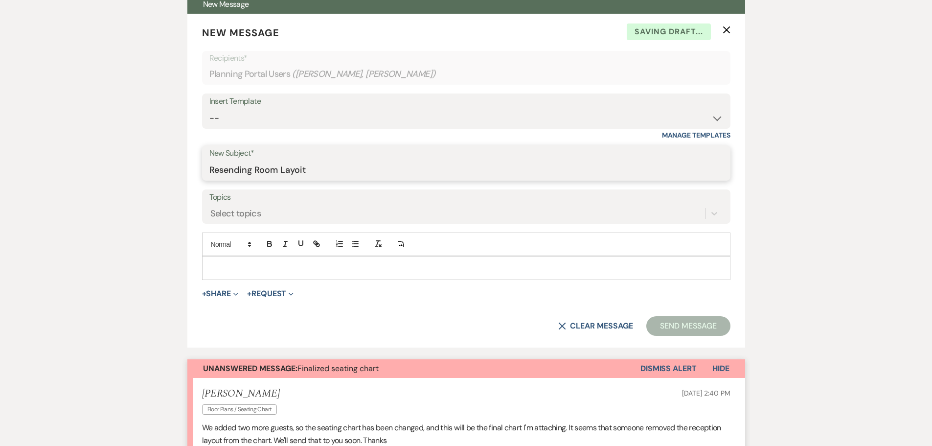
scroll to position [294, 0]
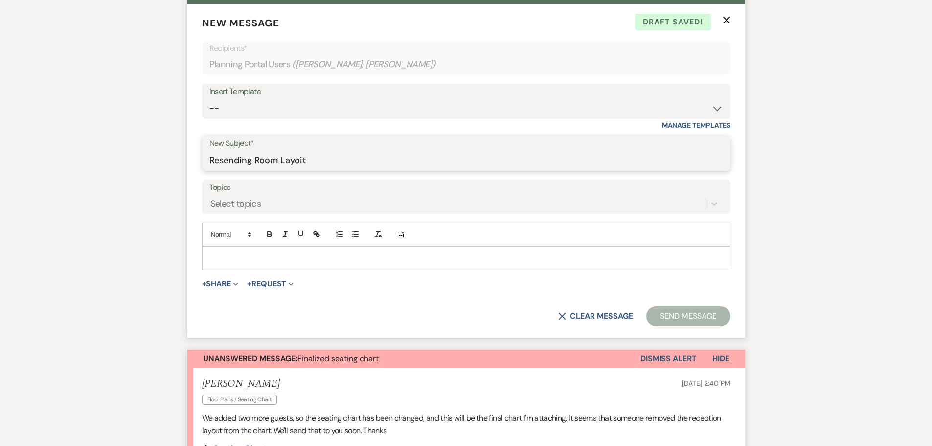
type input "Resending Room Layoit"
click at [236, 251] on div at bounding box center [466, 258] width 527 height 23
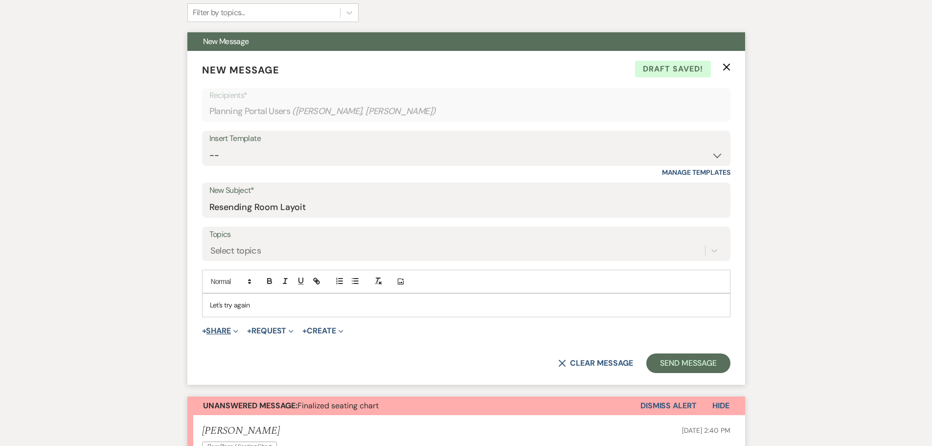
scroll to position [245, 0]
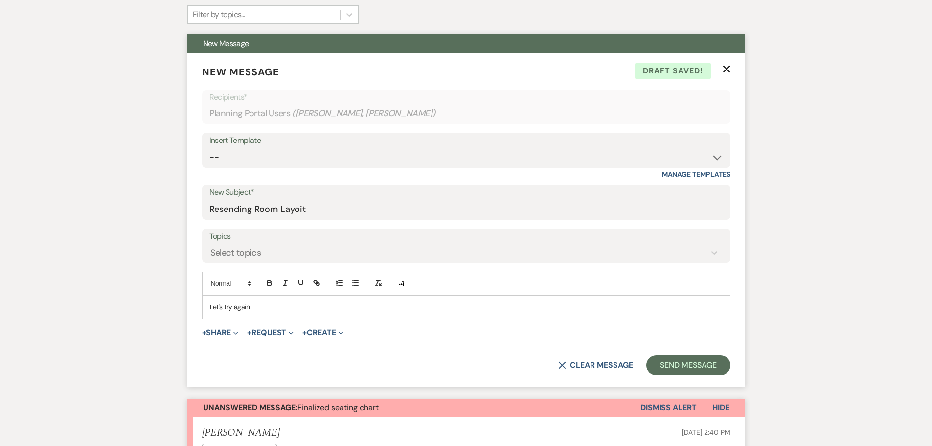
click at [218, 327] on span "+ Share Expand Doc Upload Documents Add Photo Images Pref Vendors Preferred ven…" at bounding box center [220, 333] width 37 height 12
drag, startPoint x: 214, startPoint y: 329, endPoint x: 216, endPoint y: 323, distance: 5.7
click at [216, 324] on form "New Message X Draft saved! Recipients* Planning Portal Users ( [PERSON_NAME], […" at bounding box center [466, 220] width 558 height 334
click at [227, 330] on button "+ Share Expand" at bounding box center [220, 333] width 37 height 8
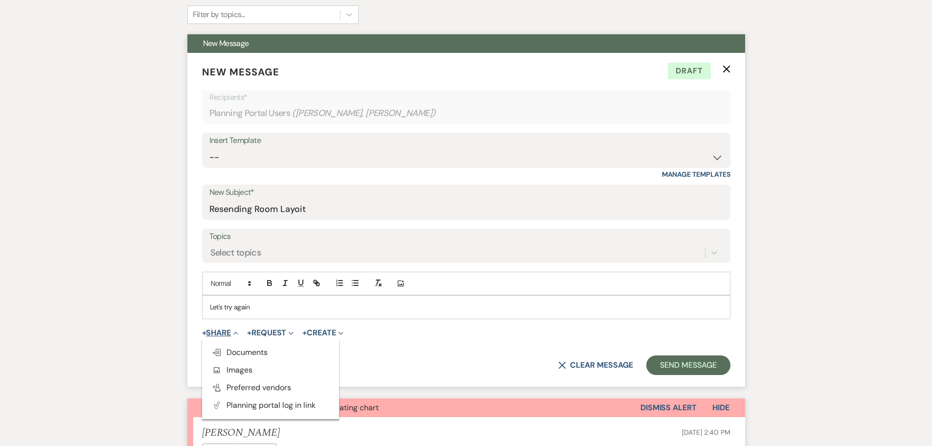
click at [227, 329] on button "+ Share Collapse" at bounding box center [220, 333] width 37 height 8
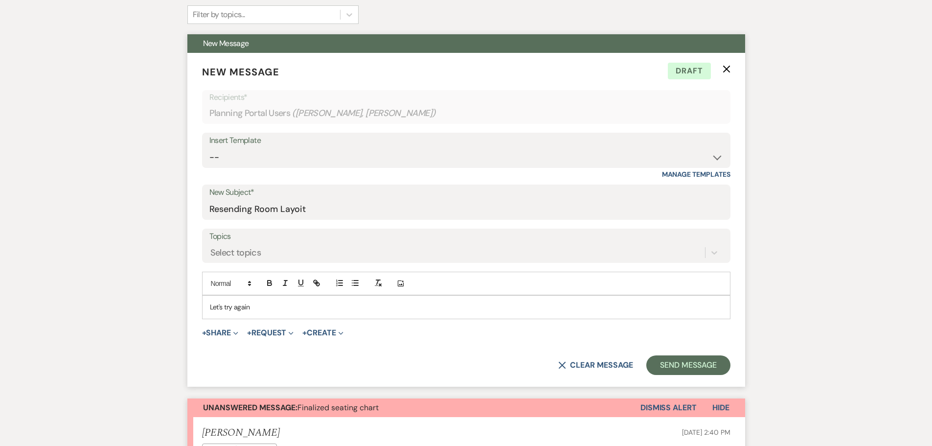
click at [225, 327] on form "New Message X Draft Recipients* Planning Portal Users ( [PERSON_NAME], [PERSON_…" at bounding box center [466, 220] width 558 height 334
click at [227, 331] on button "+ Share Expand" at bounding box center [220, 333] width 37 height 8
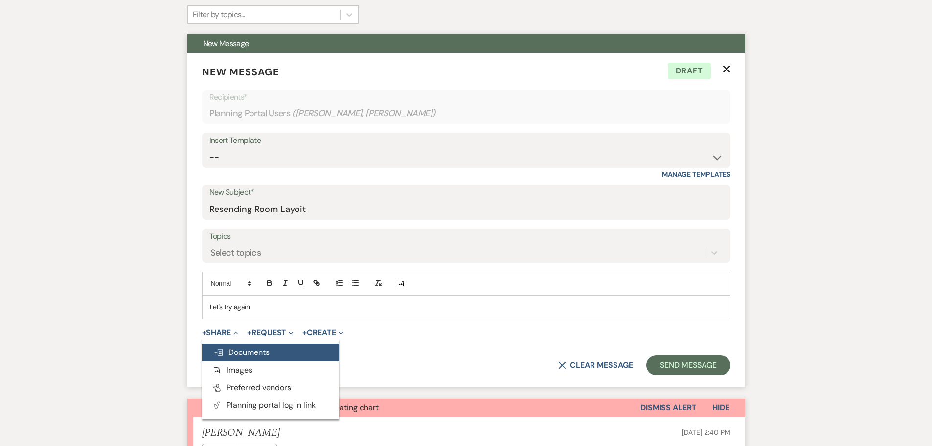
click at [248, 349] on span "Doc Upload Documents" at bounding box center [242, 352] width 56 height 10
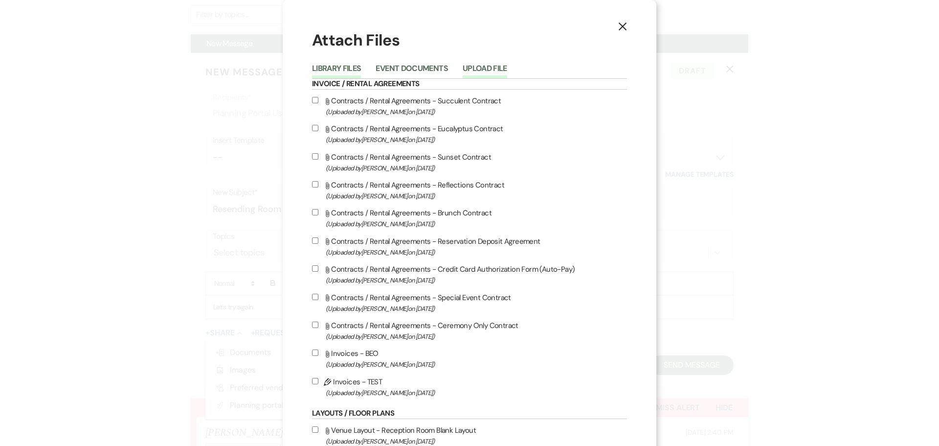
click at [482, 69] on button "Upload File" at bounding box center [485, 72] width 45 height 14
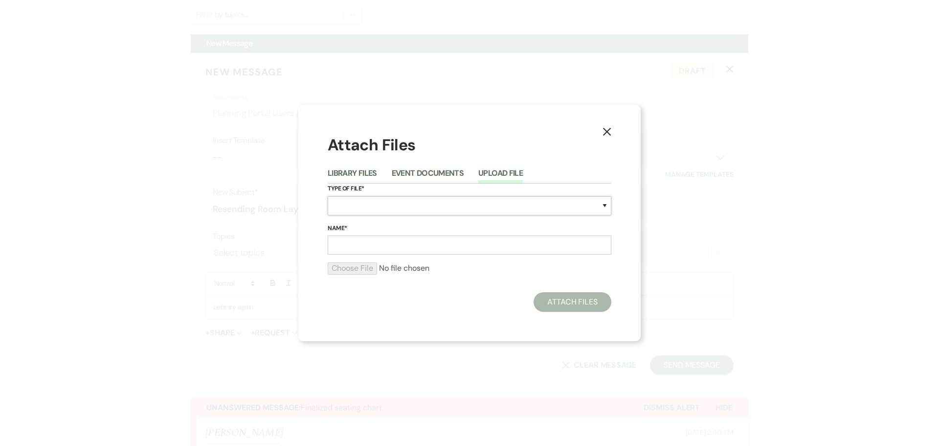
drag, startPoint x: 341, startPoint y: 204, endPoint x: 342, endPoint y: 197, distance: 7.4
click at [342, 202] on select "Special Event Insurance Vendor Certificate of Insurance Contracts / Rental Agre…" at bounding box center [470, 205] width 284 height 19
select select "24"
click at [328, 196] on select "Special Event Insurance Vendor Certificate of Insurance Contracts / Rental Agre…" at bounding box center [470, 205] width 284 height 19
click at [352, 244] on input "Name*" at bounding box center [470, 244] width 284 height 19
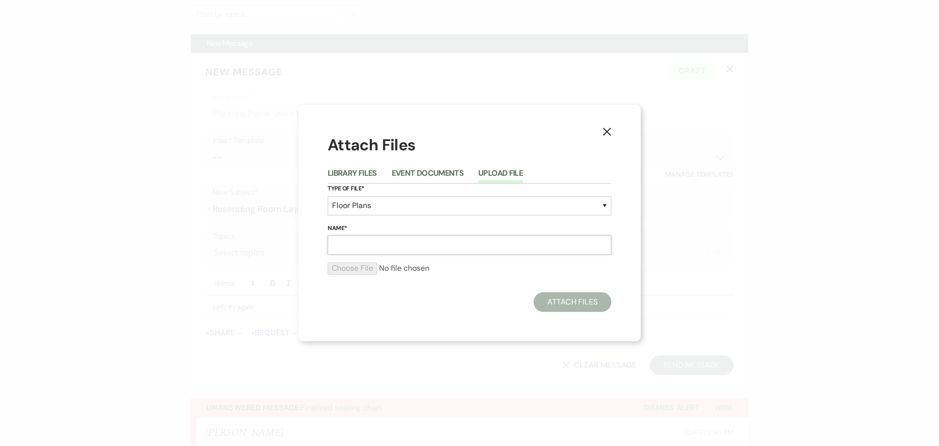
type input "V"
type input "[PERSON_NAME]"
click at [352, 267] on input "file" at bounding box center [470, 268] width 284 height 12
type input "C:\fakepath\[PERSON_NAME] [DATE] Room Layout Sample.doc"
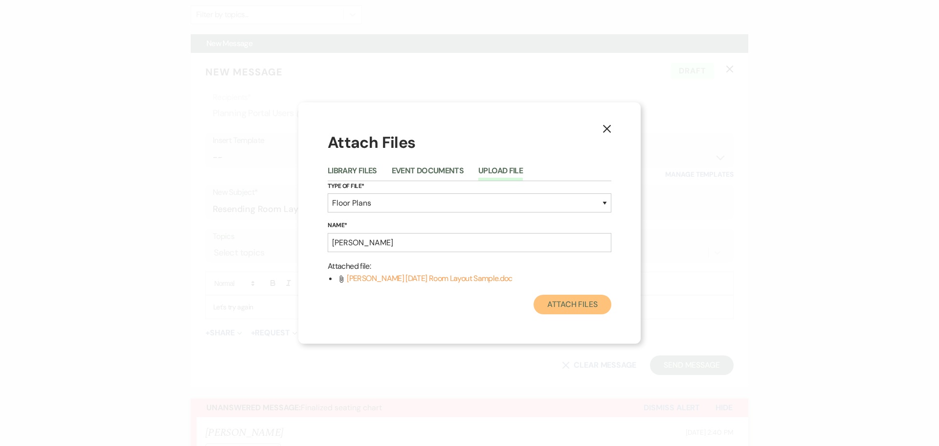
click at [562, 300] on button "Attach Files" at bounding box center [573, 305] width 78 height 20
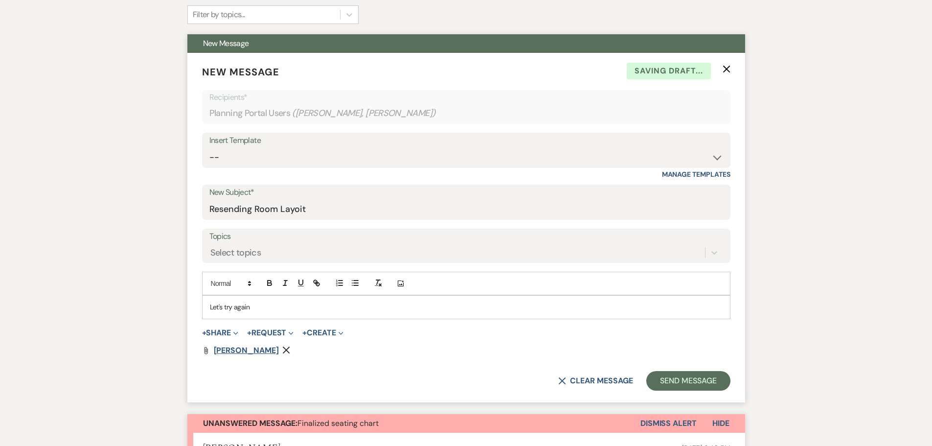
click at [257, 348] on span "[PERSON_NAME]" at bounding box center [246, 350] width 65 height 10
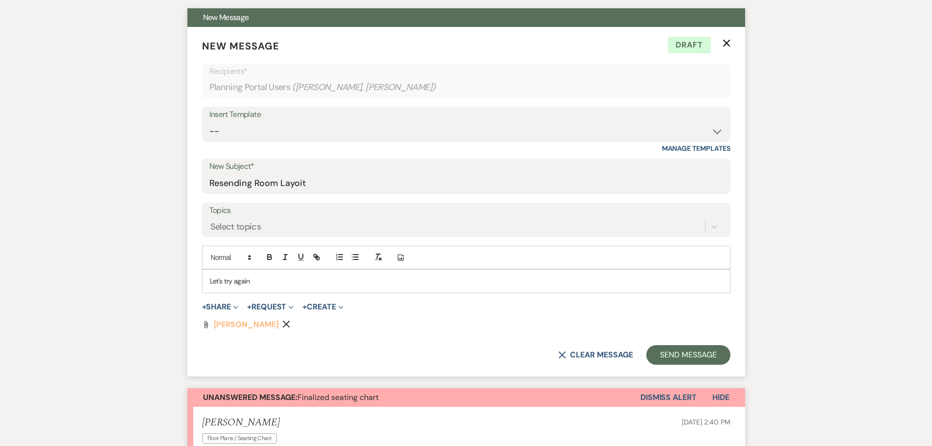
scroll to position [294, 0]
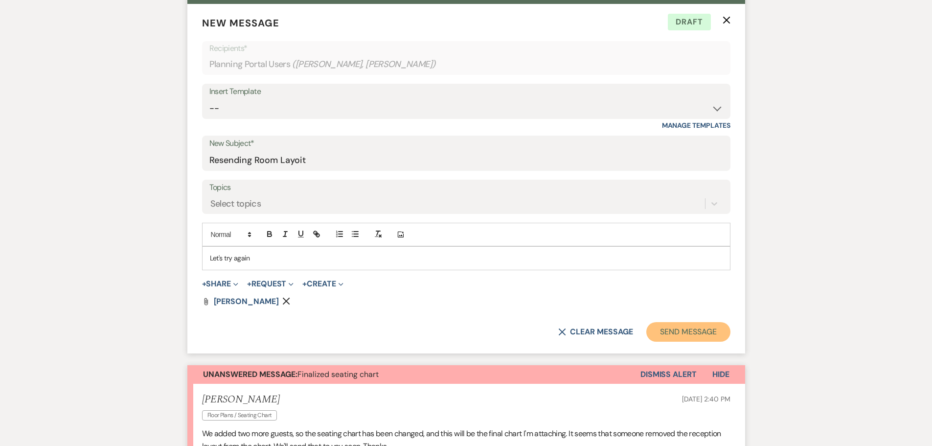
drag, startPoint x: 684, startPoint y: 332, endPoint x: 674, endPoint y: 335, distance: 10.4
click at [684, 331] on button "Send Message" at bounding box center [688, 332] width 84 height 20
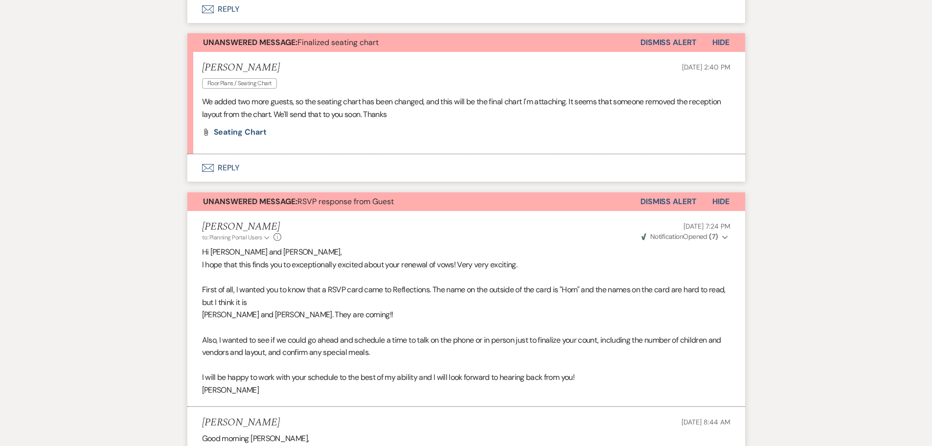
scroll to position [391, 0]
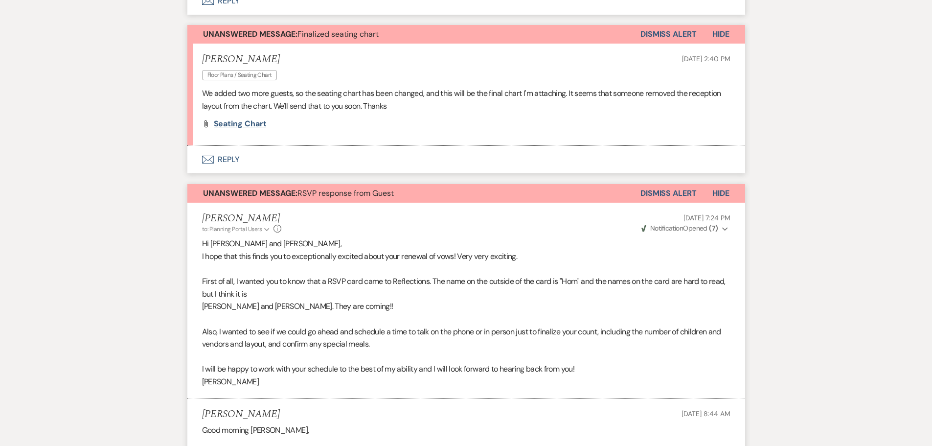
click at [232, 121] on span "Seating chart" at bounding box center [240, 123] width 53 height 10
click at [232, 125] on span "Seating chart" at bounding box center [240, 123] width 53 height 10
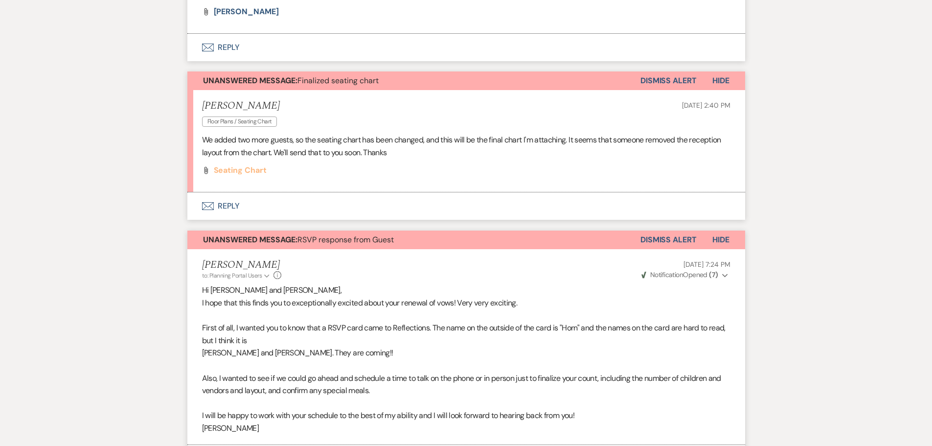
scroll to position [294, 0]
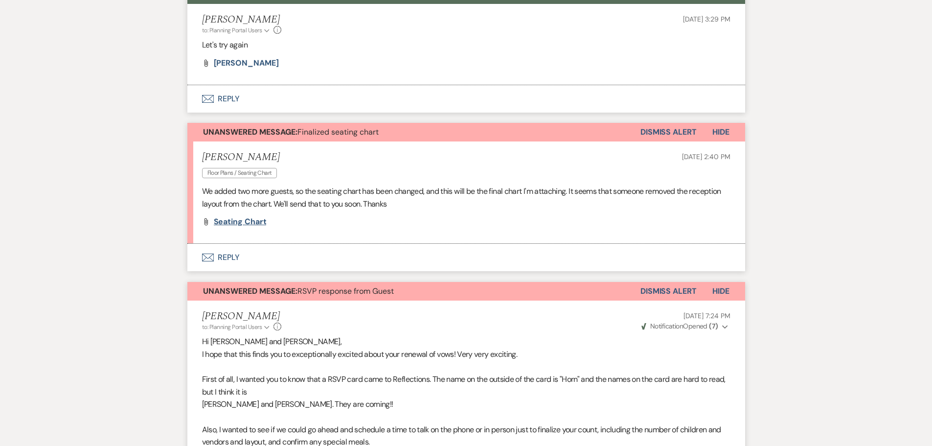
click at [228, 220] on span "Seating chart" at bounding box center [240, 221] width 53 height 10
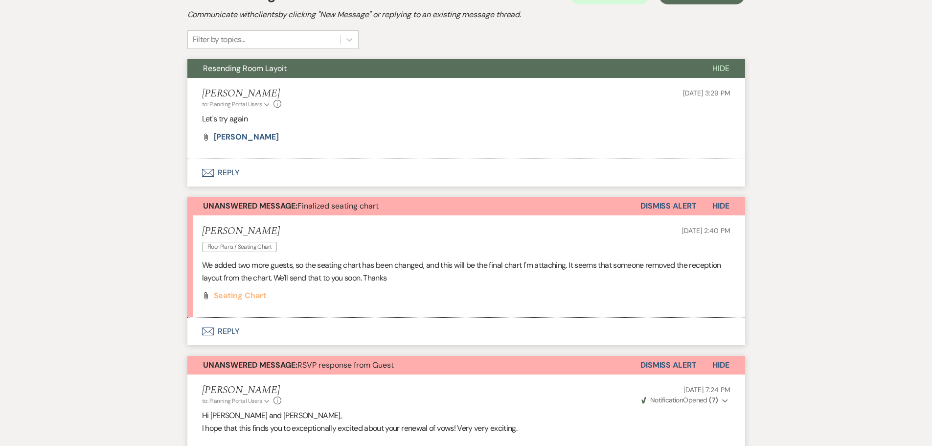
scroll to position [196, 0]
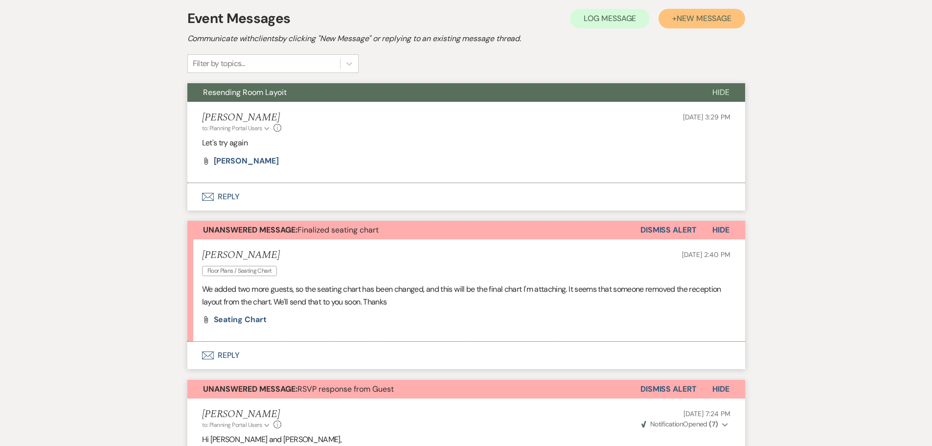
click at [674, 20] on button "+ New Message" at bounding box center [702, 19] width 86 height 20
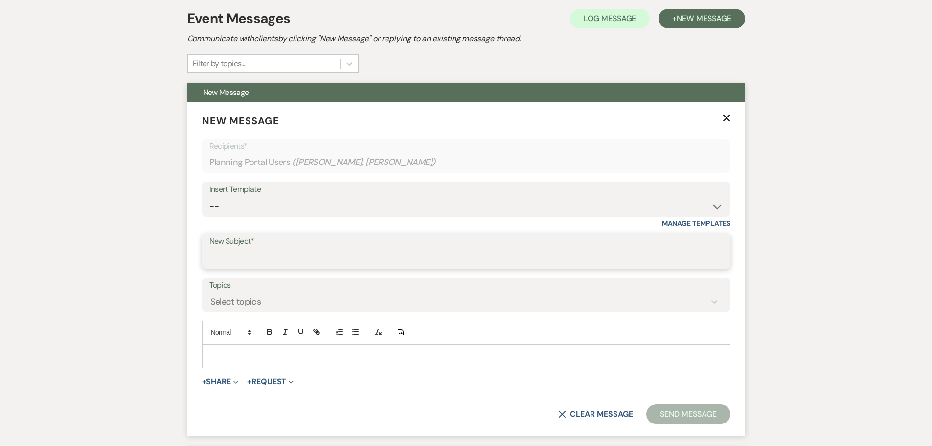
click at [228, 254] on input "New Subject*" at bounding box center [466, 258] width 514 height 19
type input "R"
click at [368, 257] on input "REVISED ROOM LAYOUT ON [DATE]" at bounding box center [466, 258] width 514 height 19
drag, startPoint x: 352, startPoint y: 257, endPoint x: 309, endPoint y: 260, distance: 43.6
click at [309, 260] on input "REVISED ROOM LAYOUT ON2025" at bounding box center [466, 258] width 514 height 19
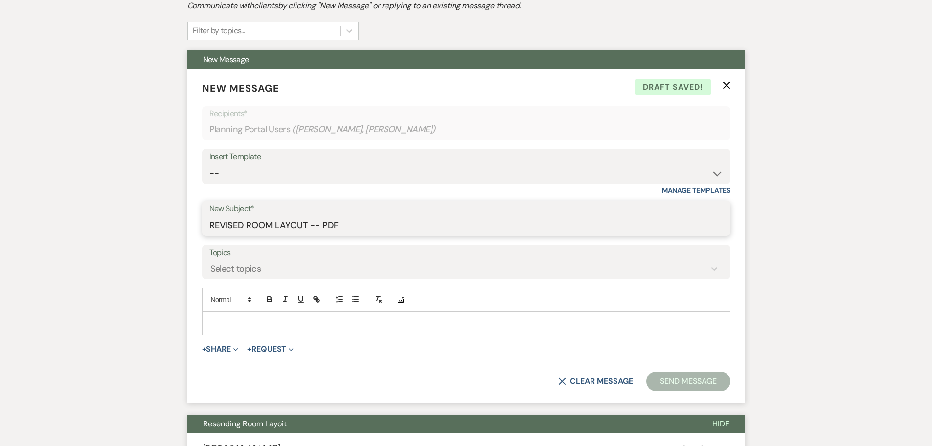
scroll to position [245, 0]
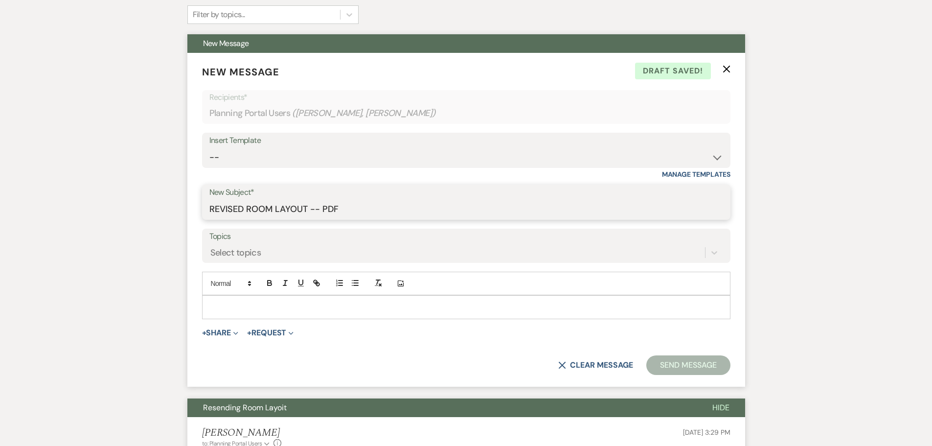
type input "REVISED ROOM LAYOUT -- PDF"
click at [231, 307] on p at bounding box center [466, 306] width 513 height 11
click at [219, 332] on button "+ Share Expand" at bounding box center [220, 333] width 37 height 8
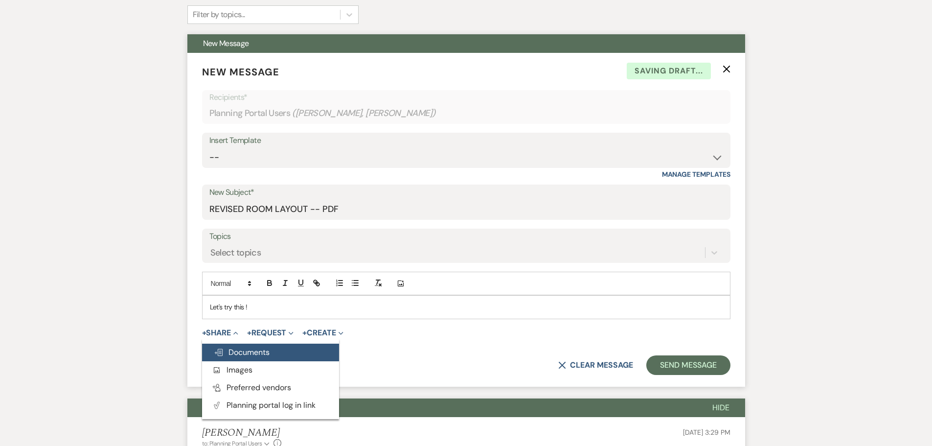
click at [247, 353] on span "Doc Upload Documents" at bounding box center [242, 352] width 56 height 10
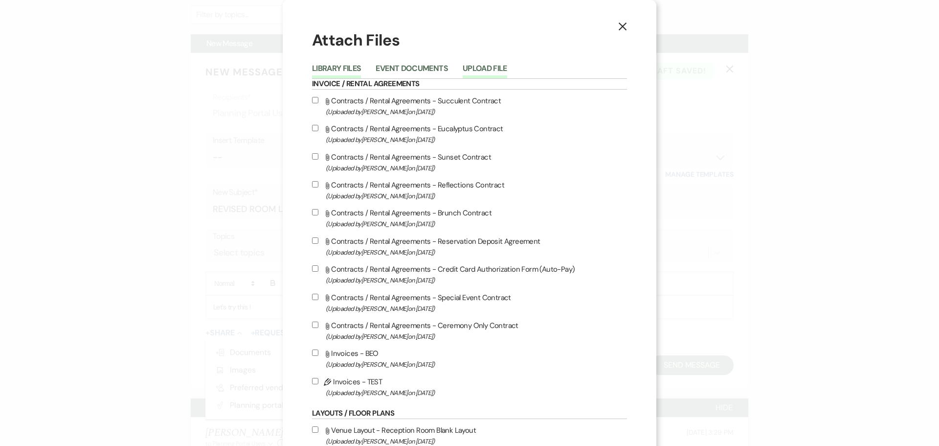
click at [467, 67] on button "Upload File" at bounding box center [485, 72] width 45 height 14
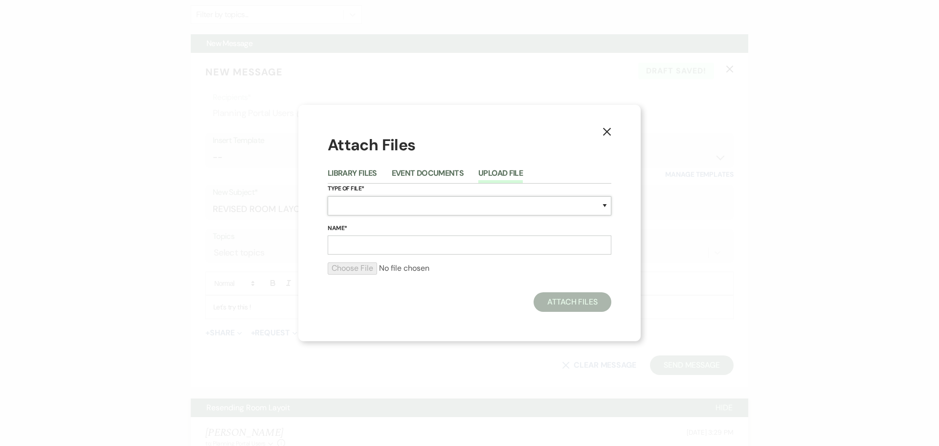
click at [343, 204] on select "Special Event Insurance Vendor Certificate of Insurance Contracts / Rental Agre…" at bounding box center [470, 205] width 284 height 19
select select "24"
click at [328, 196] on select "Special Event Insurance Vendor Certificate of Insurance Contracts / Rental Agre…" at bounding box center [470, 205] width 284 height 19
drag, startPoint x: 346, startPoint y: 246, endPoint x: 349, endPoint y: 242, distance: 5.6
click at [347, 246] on input "Name*" at bounding box center [470, 244] width 284 height 19
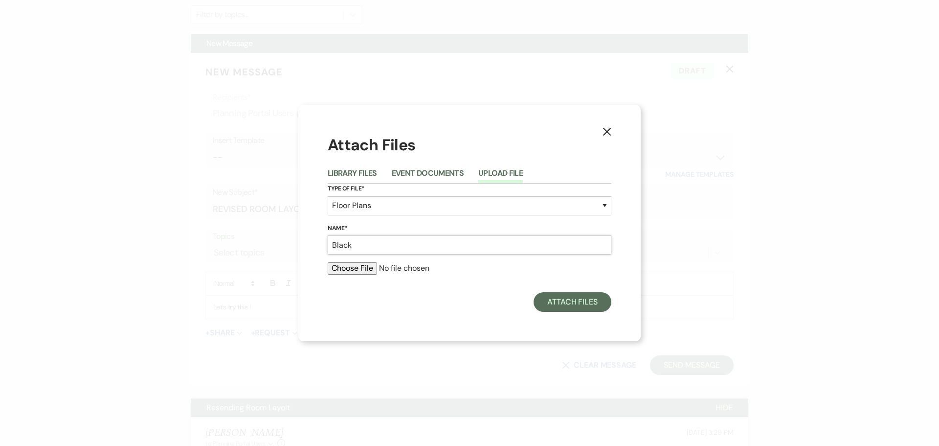
type input "[PERSON_NAME]"
click at [367, 269] on input "file" at bounding box center [470, 268] width 284 height 12
type input "C:\fakepath\[PERSON_NAME] [DATE] Room Layout Sample.pdf"
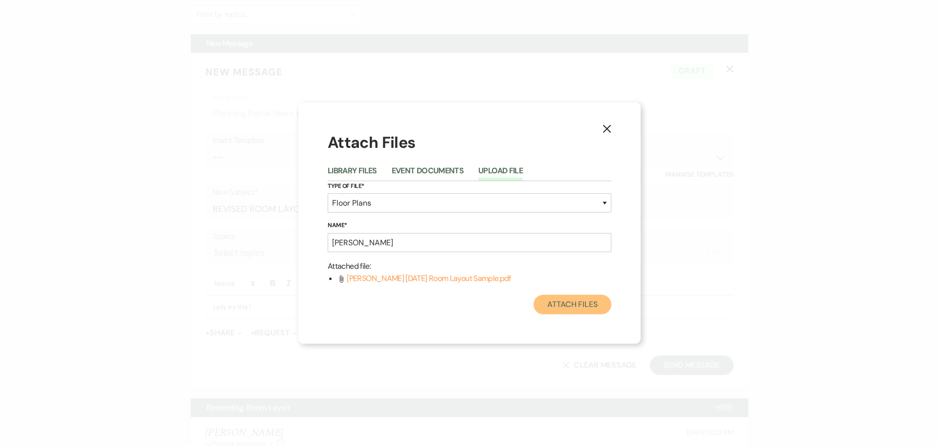
click at [558, 304] on button "Attach Files" at bounding box center [573, 305] width 78 height 20
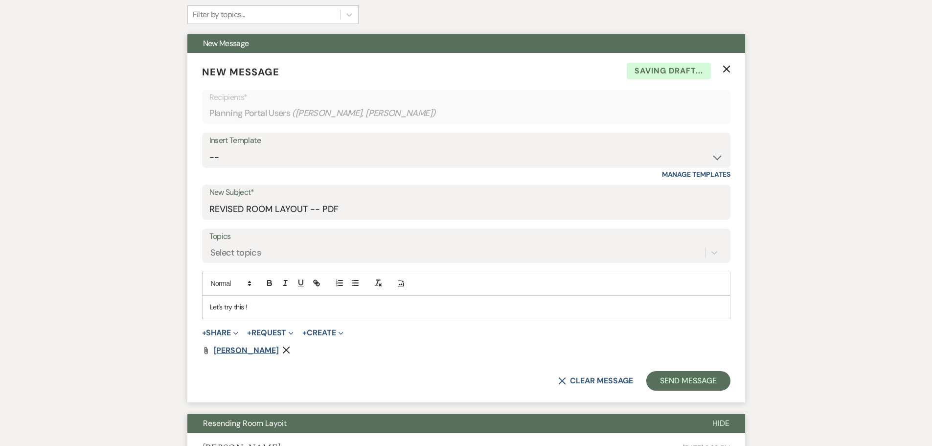
click at [251, 349] on span "[PERSON_NAME]" at bounding box center [246, 350] width 65 height 10
click at [674, 377] on button "Send Message" at bounding box center [688, 381] width 84 height 20
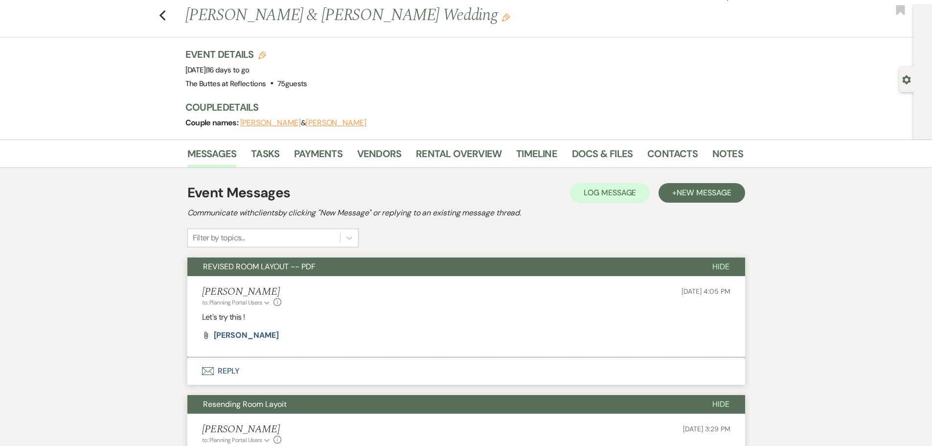
scroll to position [0, 0]
